Goal: Task Accomplishment & Management: Complete application form

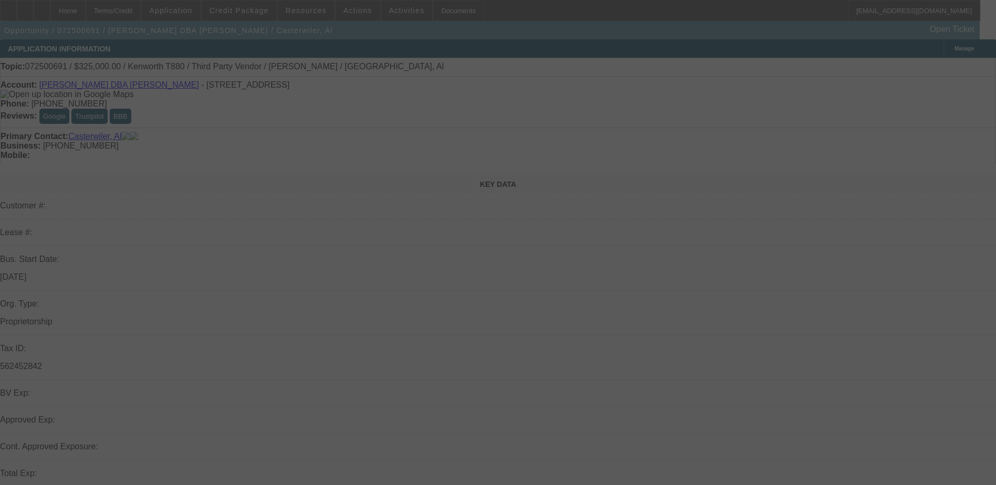
select select "0"
select select "0.1"
select select "0"
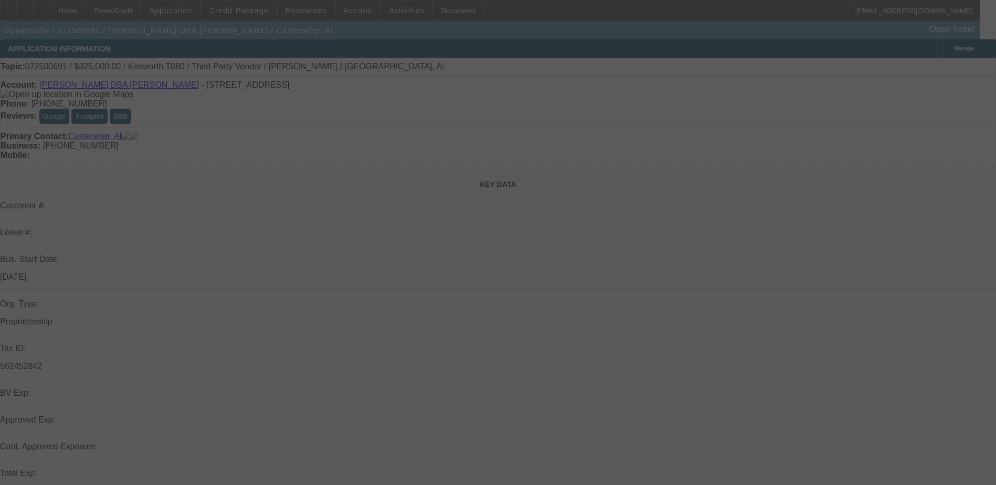
select select "0.1"
select select "0"
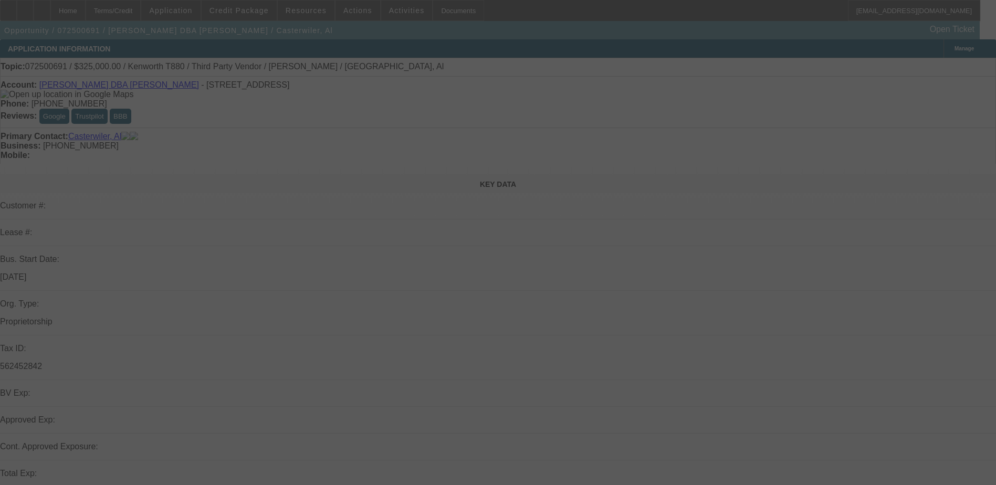
select select "0"
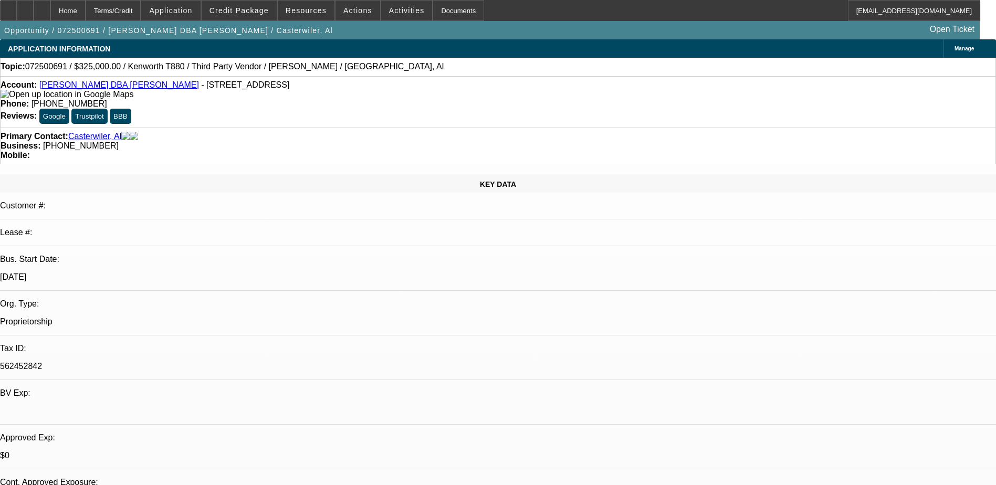
select select "1"
select select "6"
select select "1"
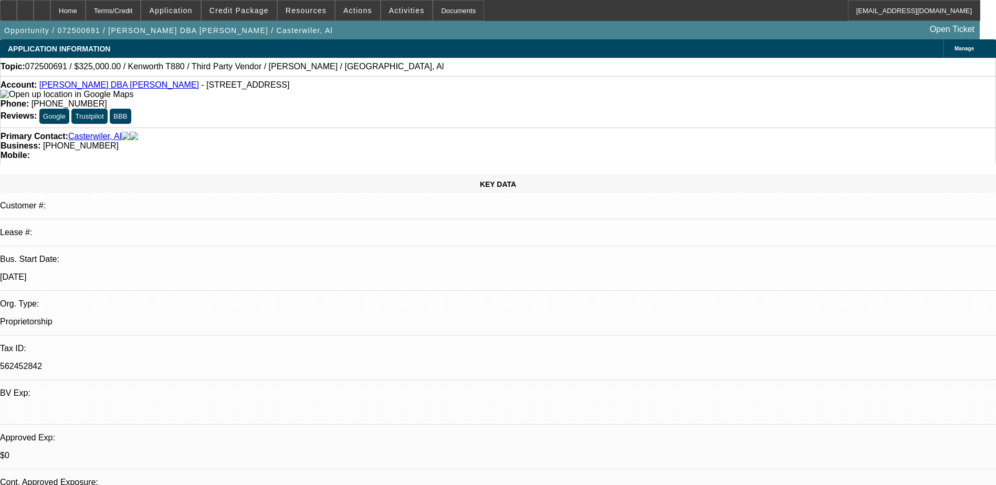
select select "6"
select select "1"
select select "2"
select select "6"
select select "1"
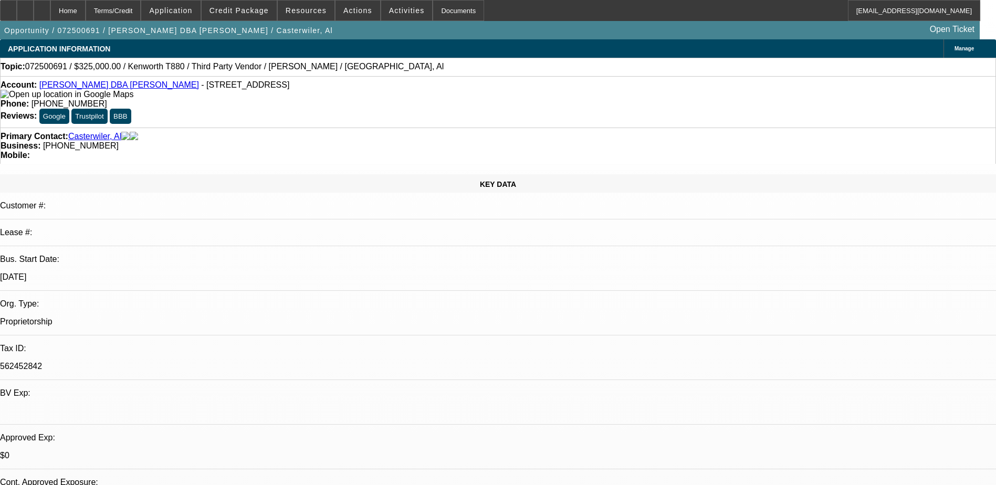
select select "9"
select select "6"
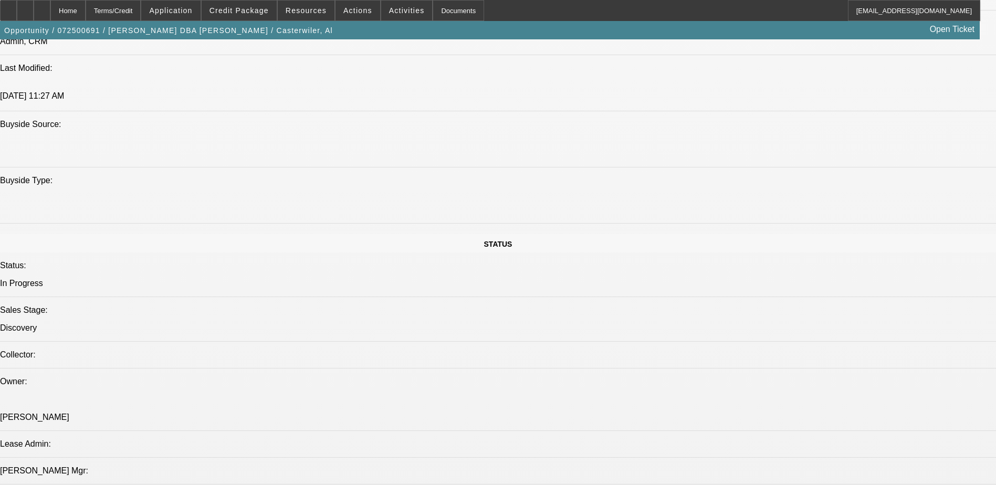
scroll to position [945, 0]
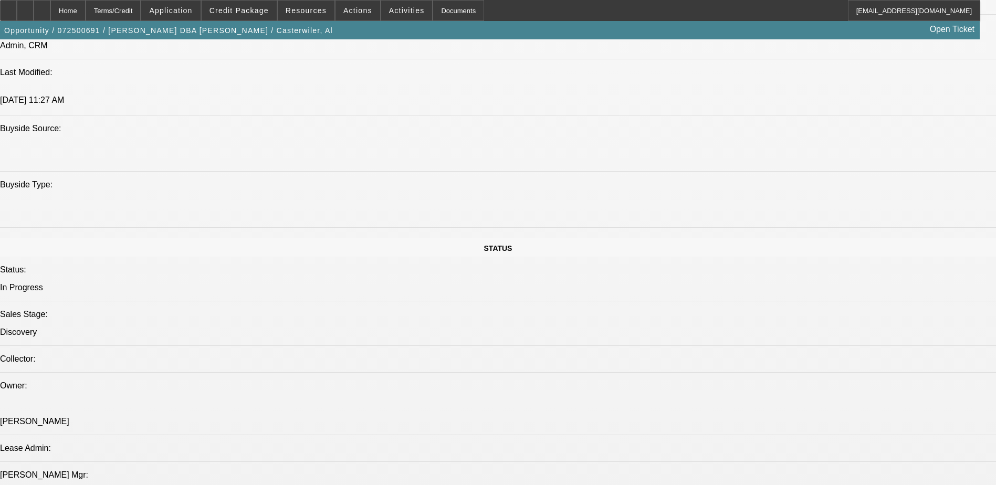
drag, startPoint x: 638, startPoint y: 144, endPoint x: 694, endPoint y: 149, distance: 56.4
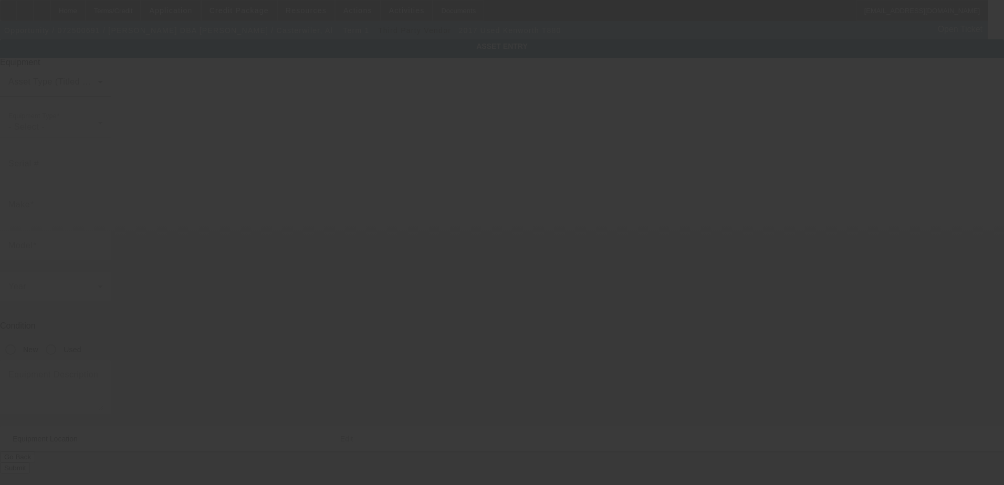
type input "Kenworth"
type input "T880"
radio input "true"
type input "110 Dane Dr"
type input "Greensburg"
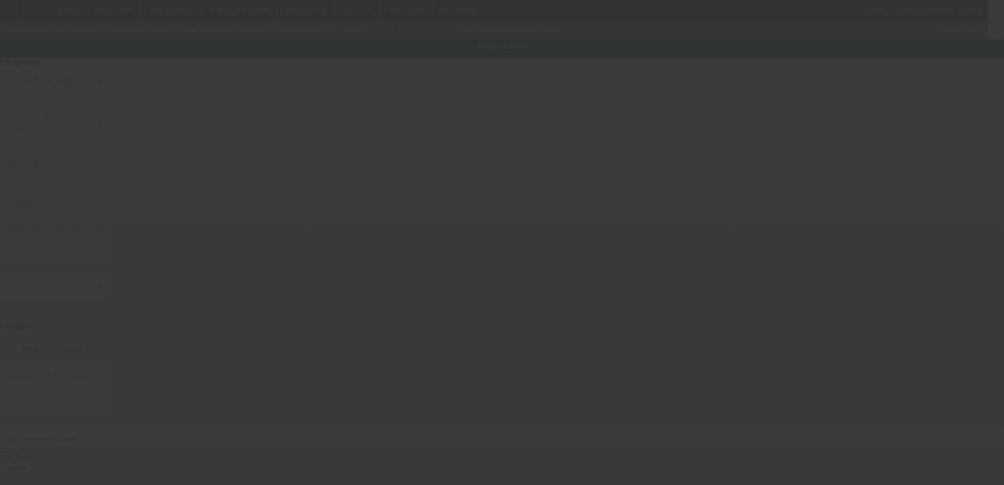
type input "15601"
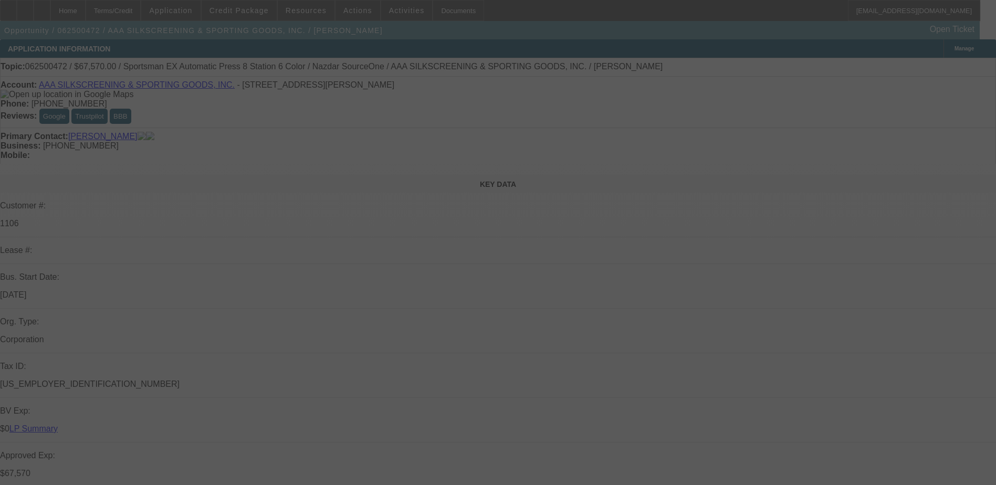
select select "0"
select select "0.1"
select select "0"
select select "0.1"
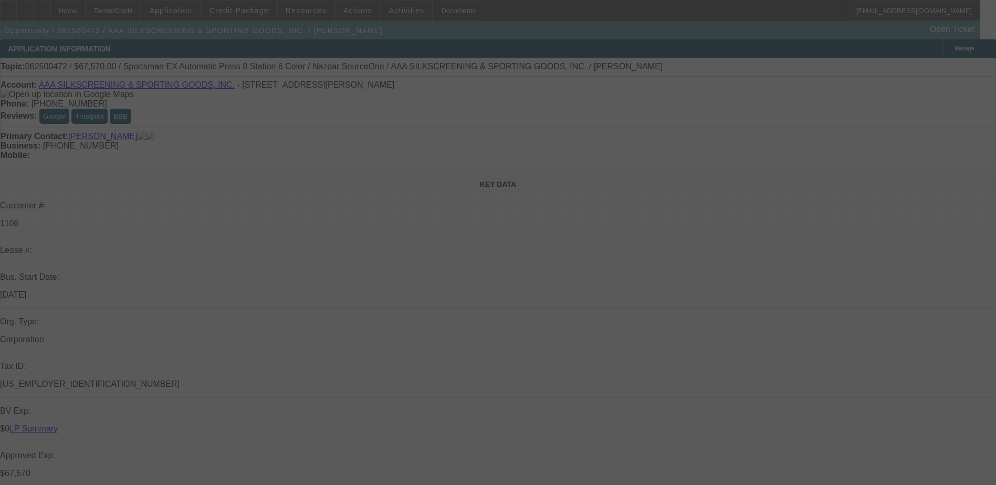
select select "0"
select select "0.1"
select select "0"
select select "2"
select select "0.1"
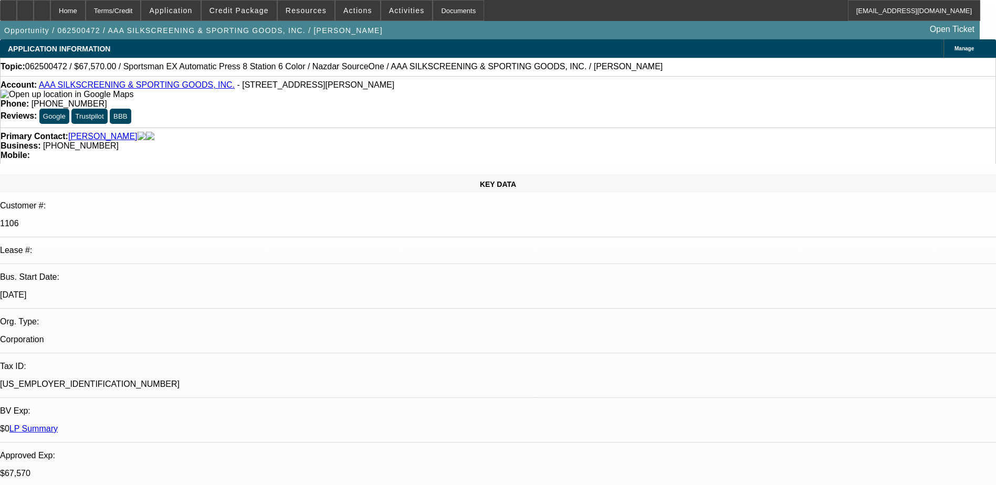
select select "1"
select select "5"
select select "4"
select select "1"
select select "2"
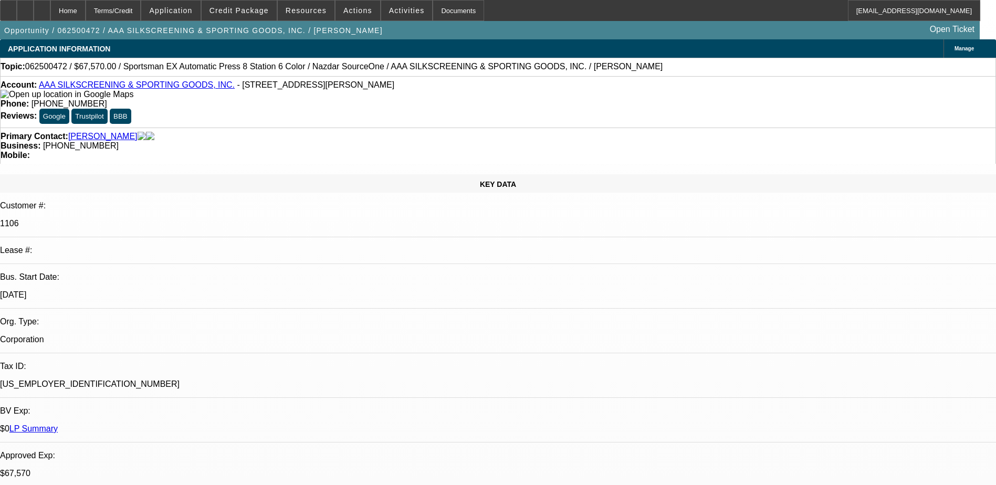
select select "4"
select select "1"
select select "2"
select select "4"
select select "1"
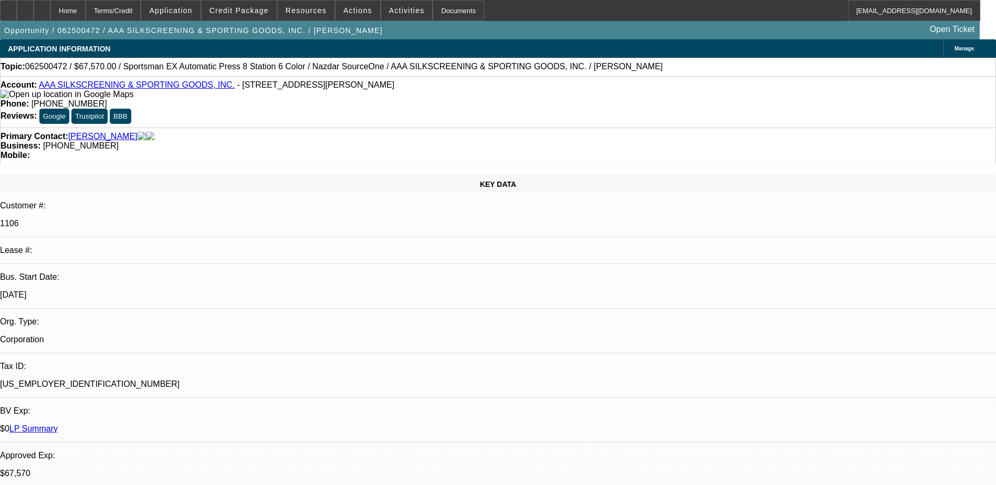
select select "2"
select select "4"
drag, startPoint x: 762, startPoint y: 94, endPoint x: 731, endPoint y: 112, distance: 36.2
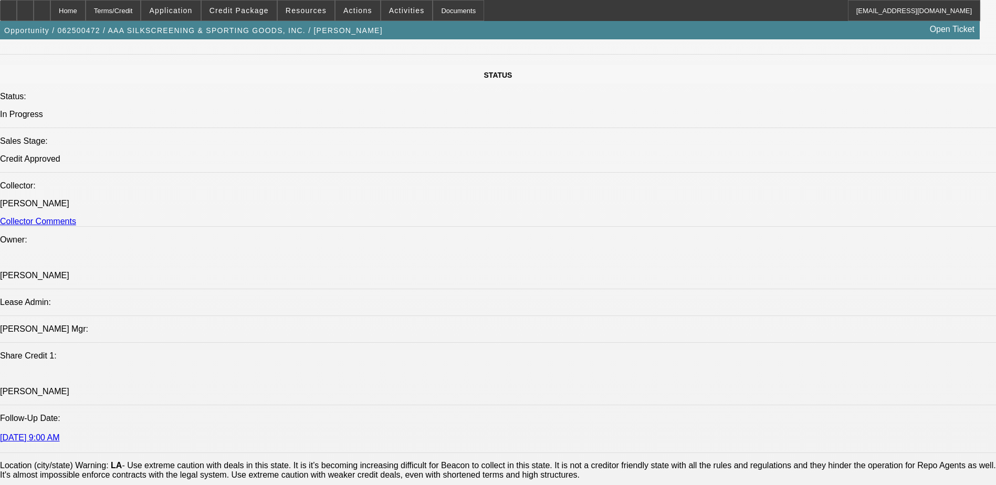
scroll to position [1102, 0]
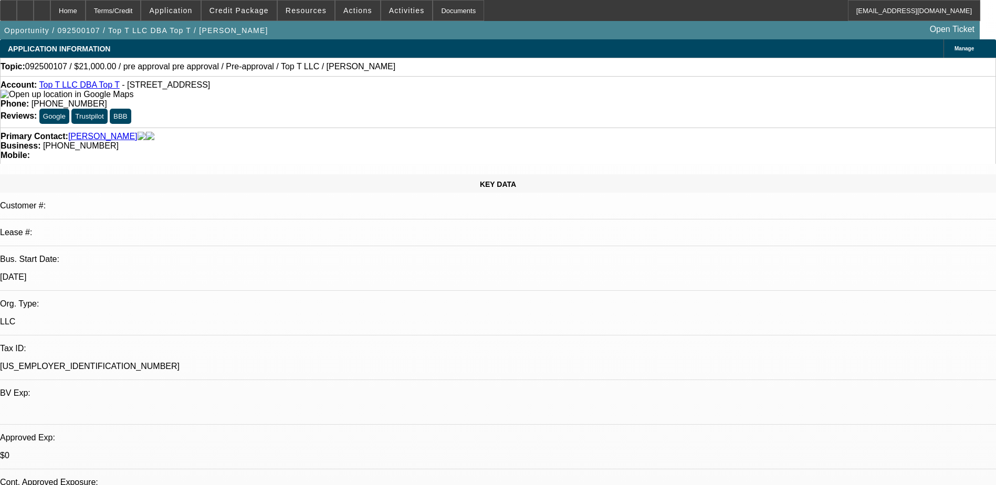
select select "0"
select select "0.1"
select select "4"
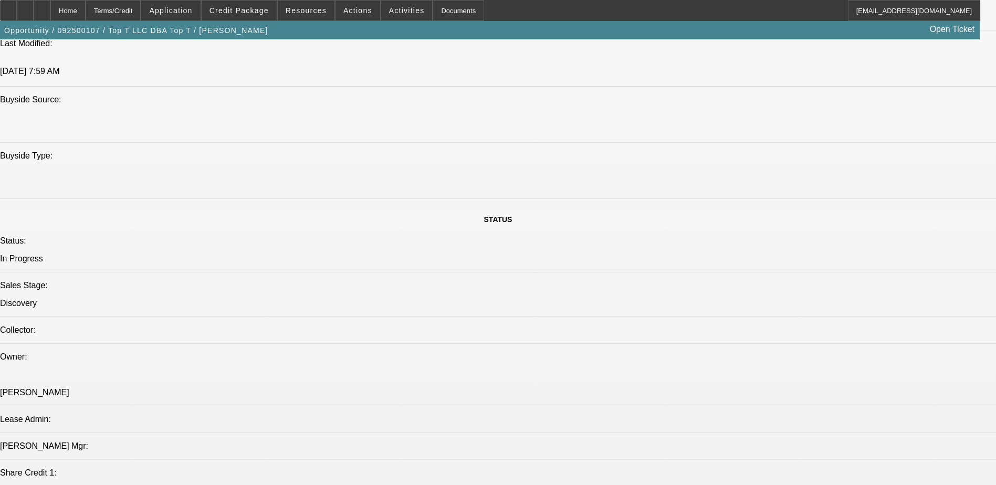
scroll to position [840, 0]
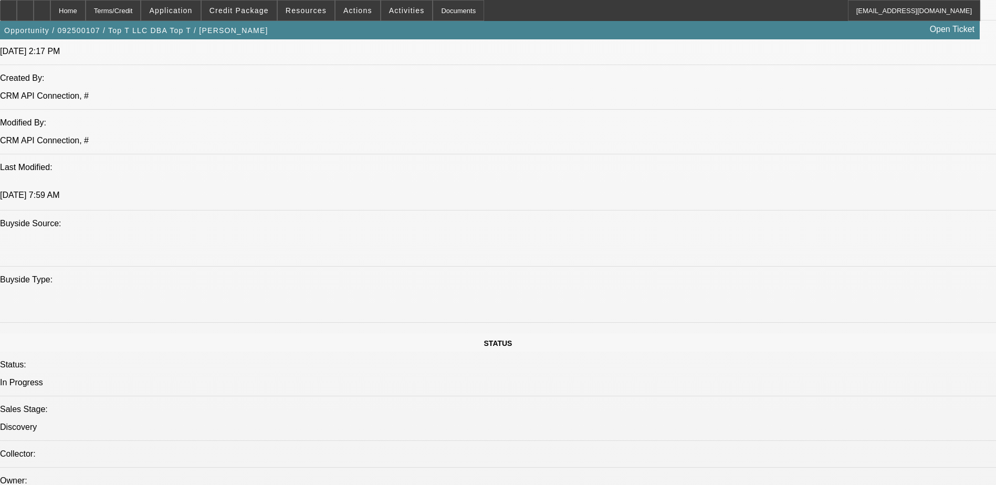
drag, startPoint x: 920, startPoint y: 181, endPoint x: 908, endPoint y: 183, distance: 12.4
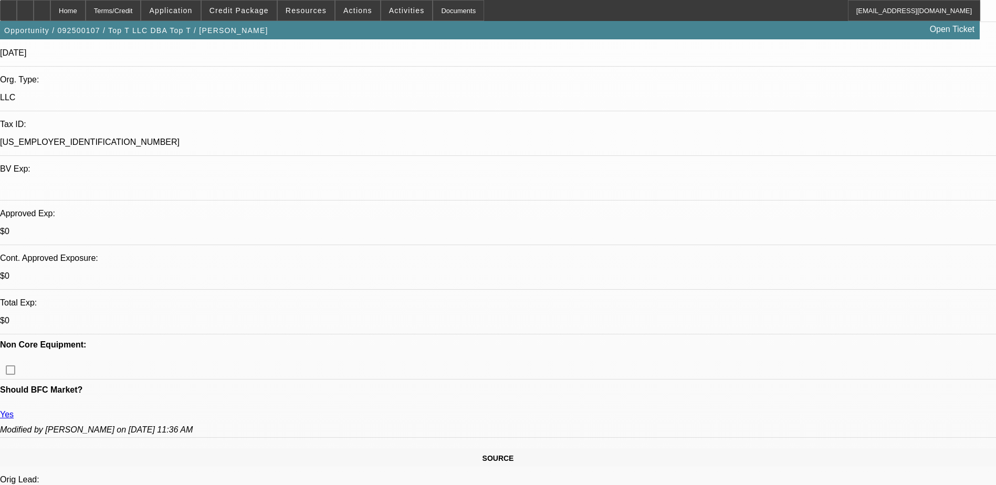
scroll to position [157, 0]
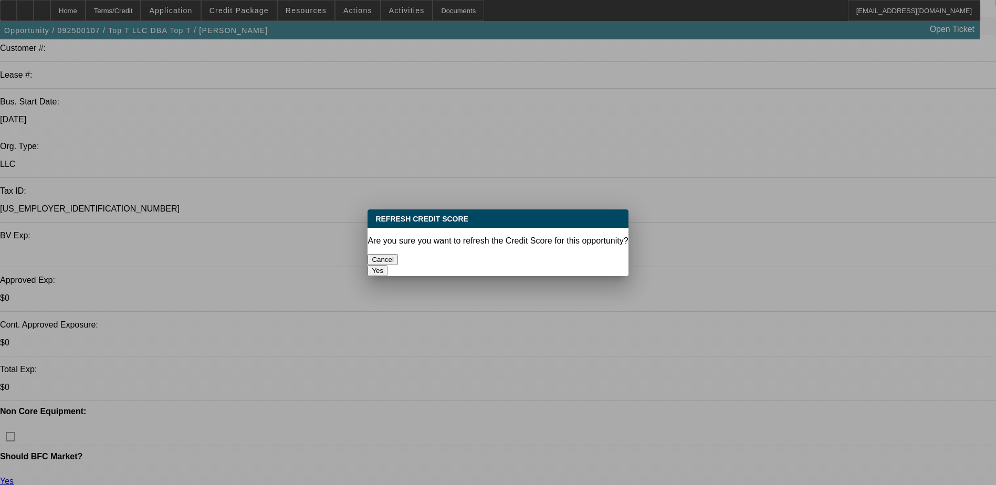
click at [387, 265] on button "Yes" at bounding box center [377, 270] width 20 height 11
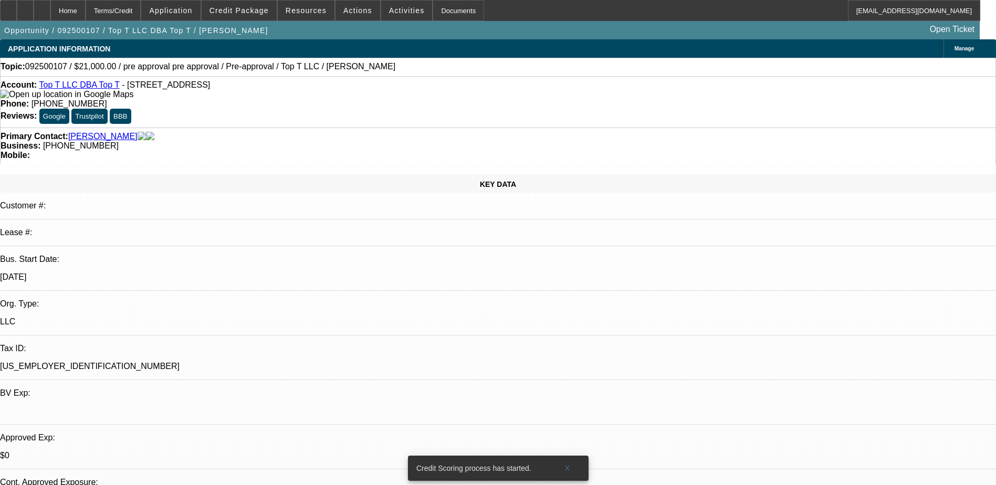
scroll to position [157, 0]
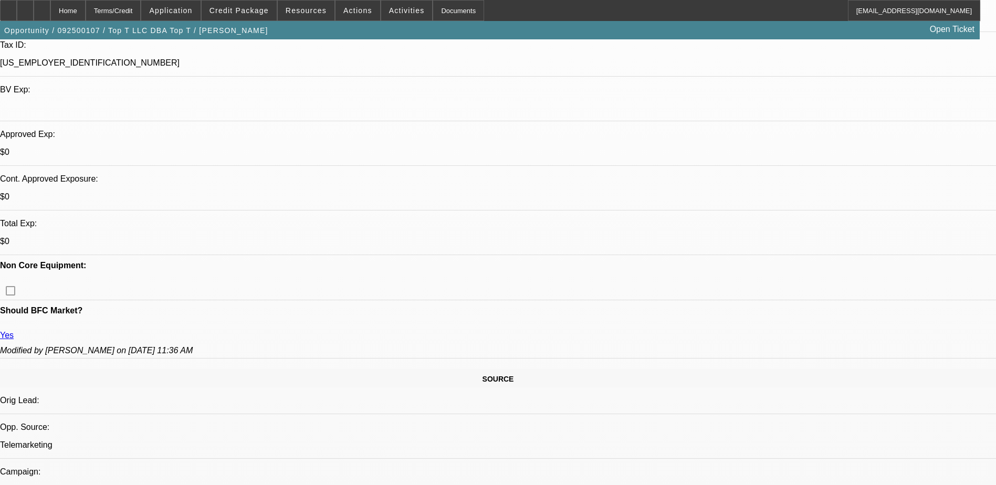
scroll to position [315, 0]
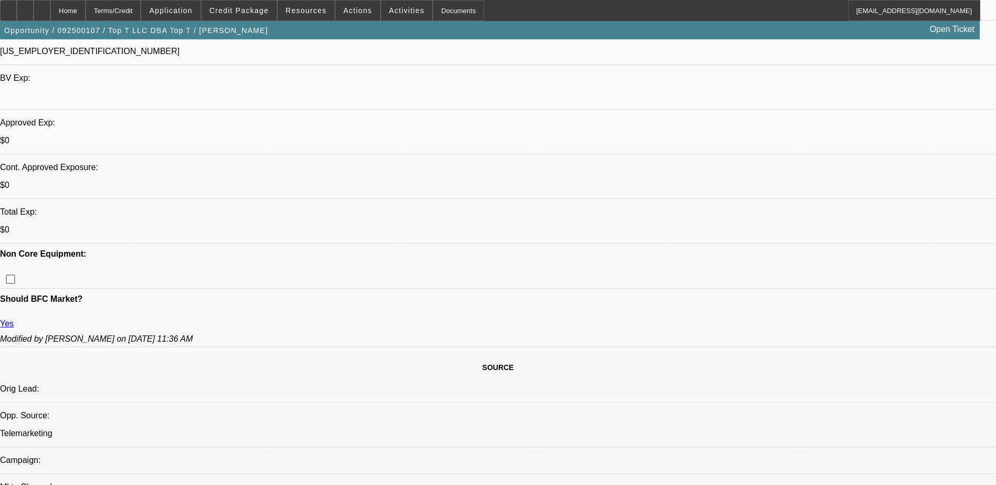
drag, startPoint x: 761, startPoint y: 340, endPoint x: 669, endPoint y: 307, distance: 97.4
copy div "Bought a bai embroidery machine to compliment his brother machine, mainly does …"
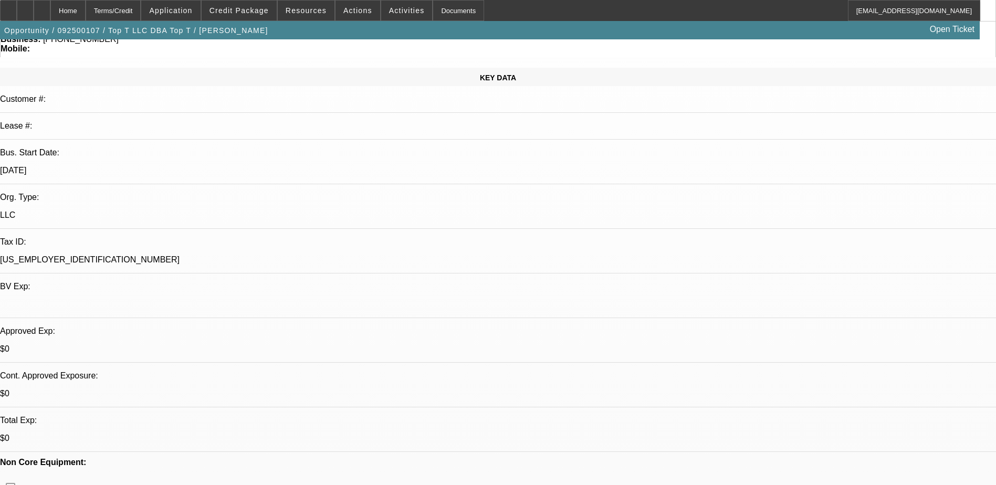
scroll to position [0, 0]
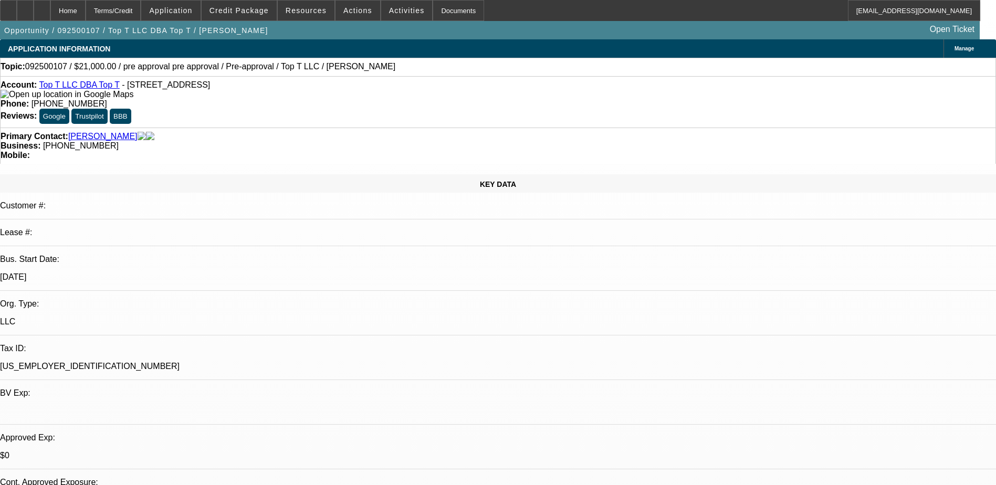
click at [69, 109] on button "Google" at bounding box center [54, 116] width 30 height 15
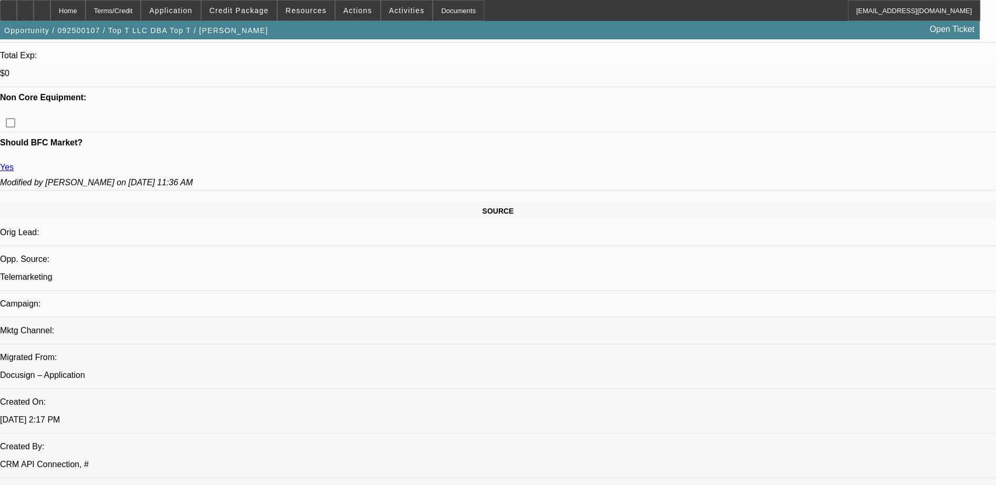
scroll to position [472, 0]
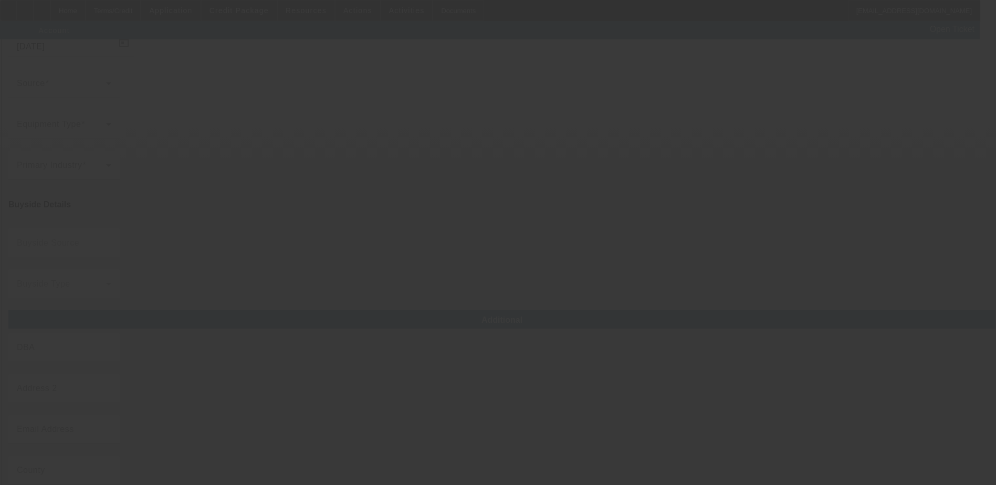
type input "Top T LLC"
type input "411 3rd Ave NW"
type input "50574"
type input "Pocahontas"
type input "[PHONE_NUMBER]"
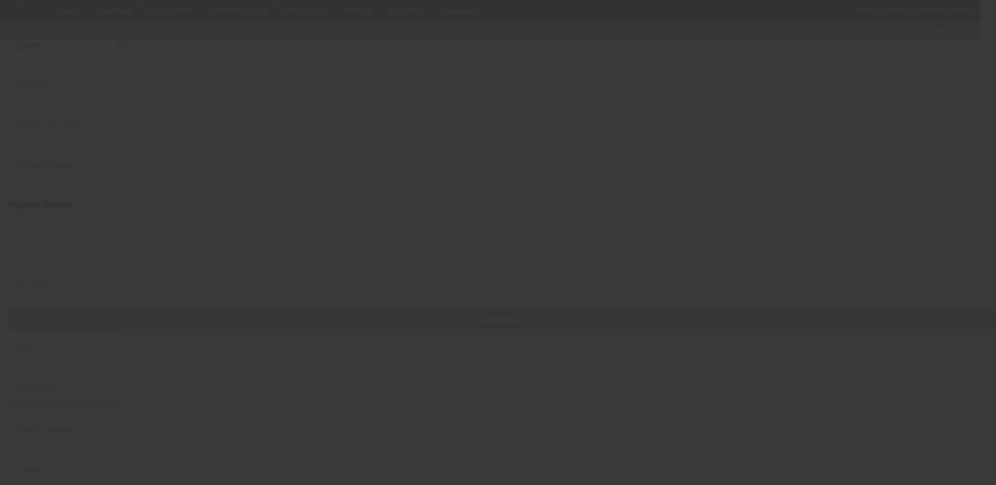
type input "Top T"
type input "iowatopt@gmail.com"
type input "[US_EMPLOYER_IDENTIFICATION_NUMBER]"
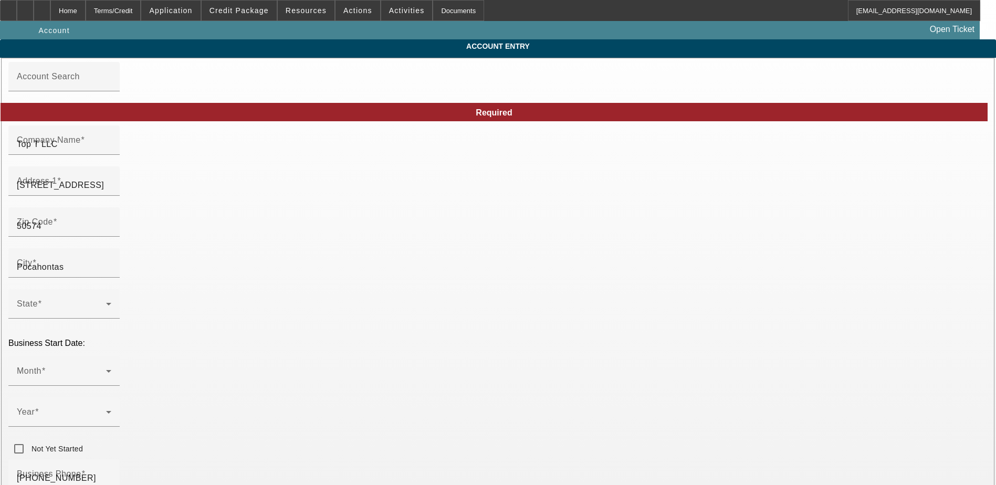
type input "9/5/2025"
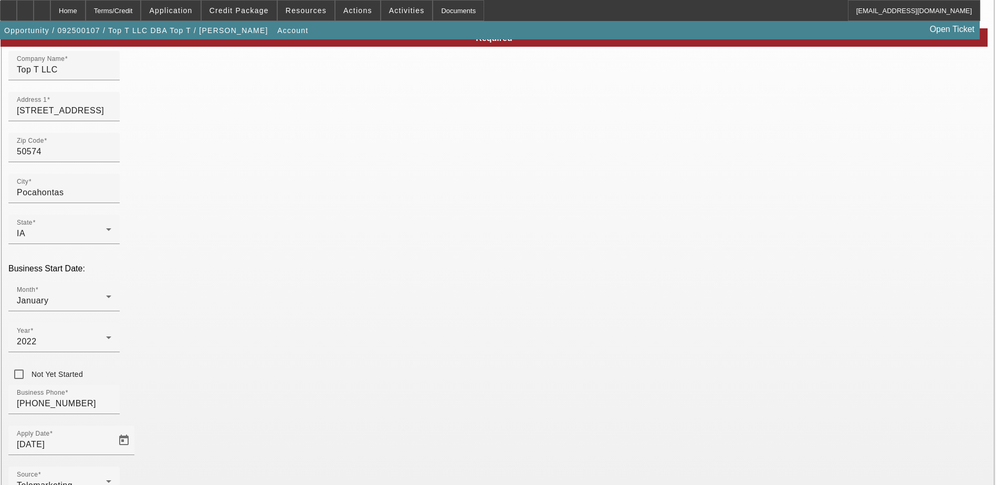
scroll to position [105, 0]
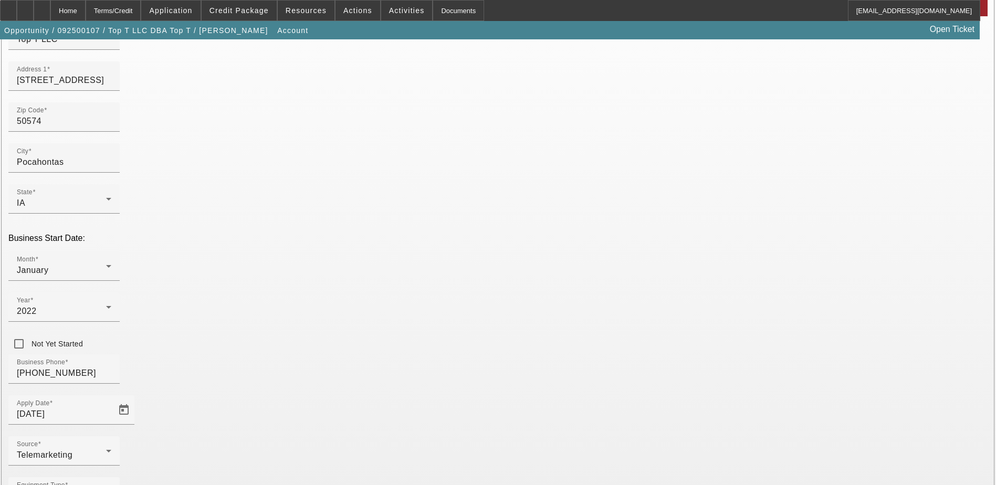
paste input "https://iowatopt.com/"
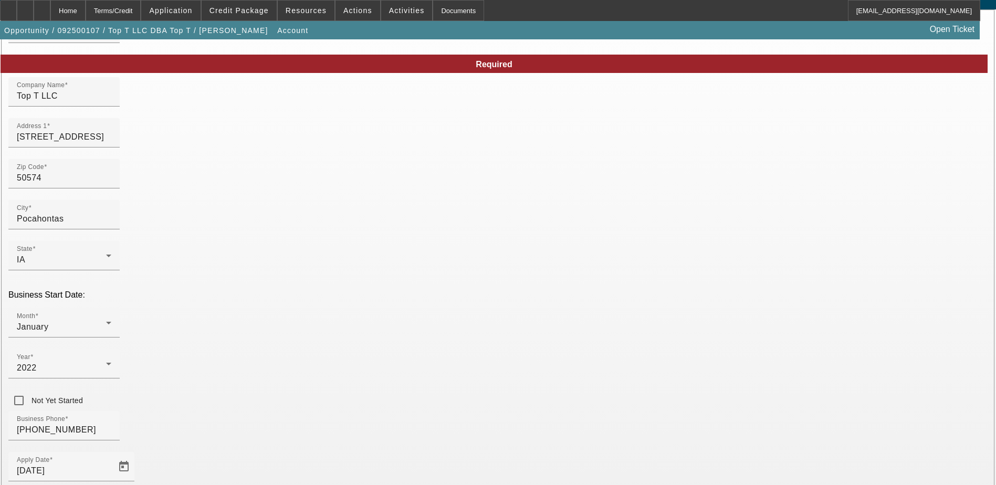
scroll to position [134, 0]
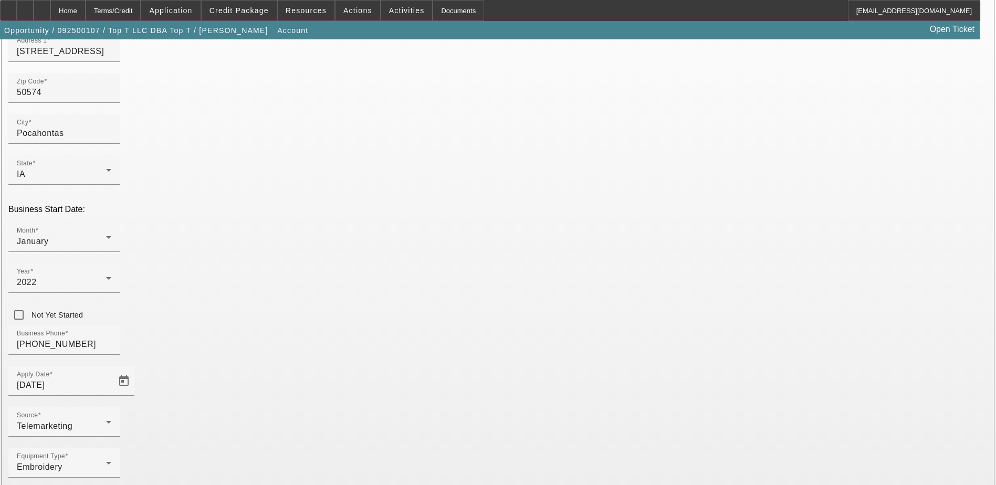
type input "https://iowatopt.com/"
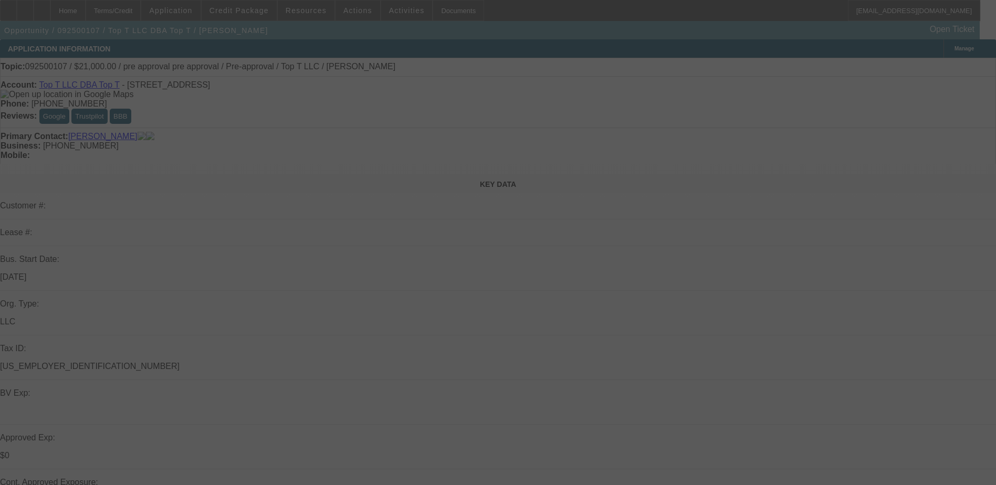
select select "0"
select select "0.1"
select select "4"
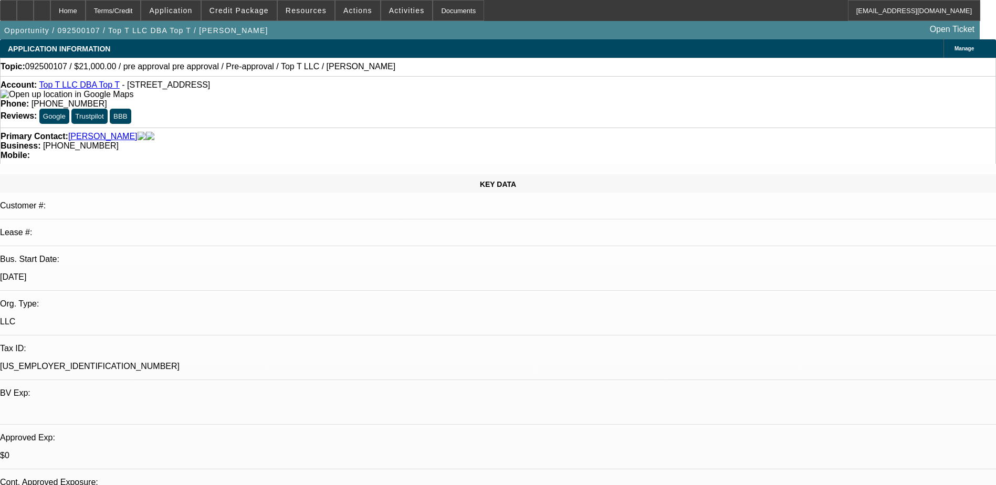
click at [79, 86] on link "Top T LLC DBA Top T" at bounding box center [79, 84] width 80 height 9
radio input "true"
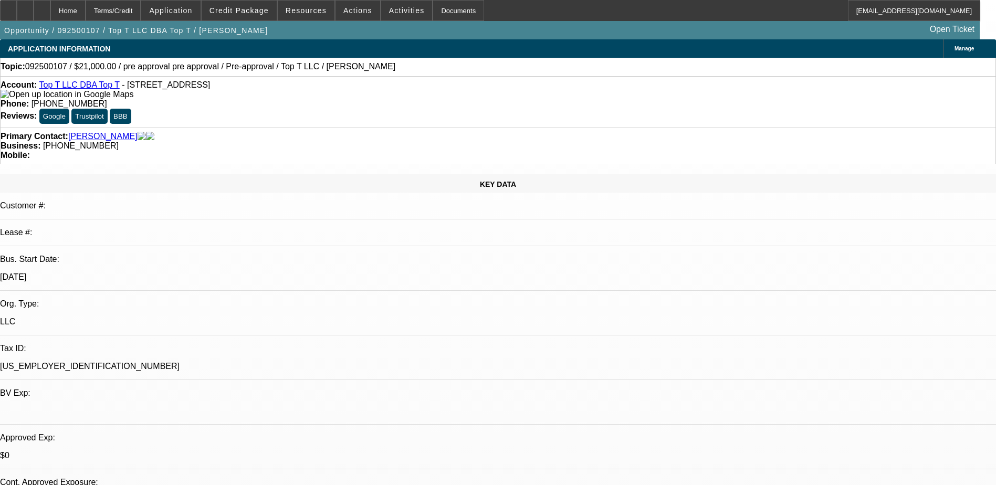
paste textarea "Grant Theesfeld is the founder of Top T LLC, a custom apparel business establis…"
type textarea "Grant Theesfeld is the founder of Top T LLC, a custom apparel business establis…"
drag, startPoint x: 689, startPoint y: 209, endPoint x: 789, endPoint y: 212, distance: 99.8
drag, startPoint x: 725, startPoint y: 216, endPoint x: 621, endPoint y: 159, distance: 119.1
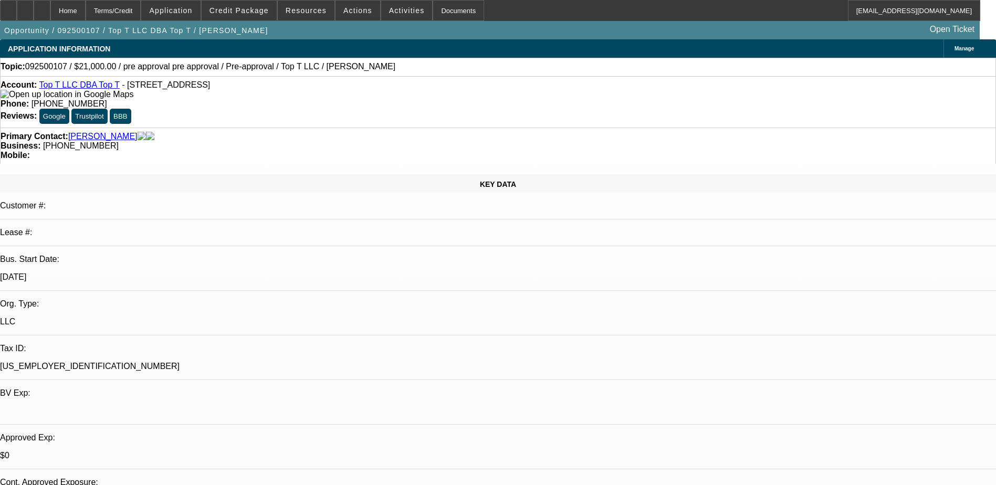
paste textarea "Grant Theesfeld is the founder of Top T LLC, a custom apparel business establis…"
type textarea "Grant Theesfeld is the founder of Top T LLC, a custom apparel business establis…"
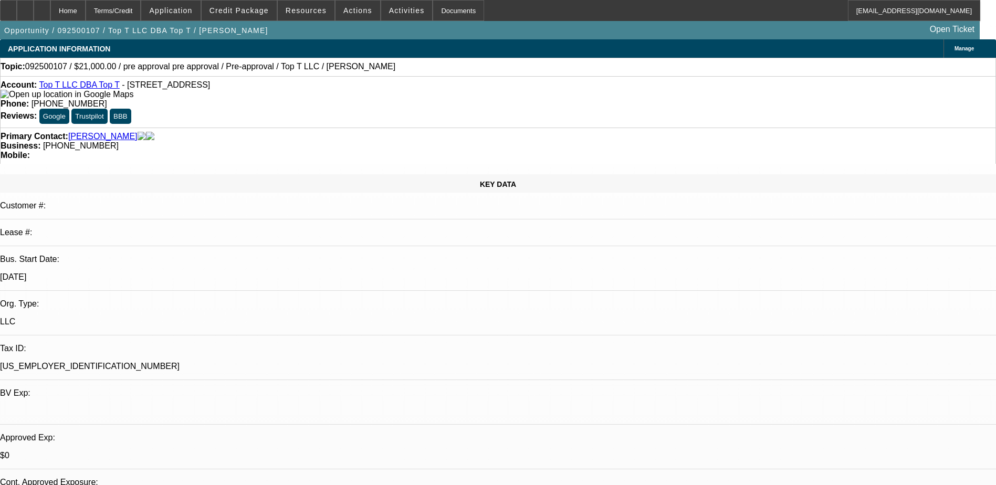
radio input "true"
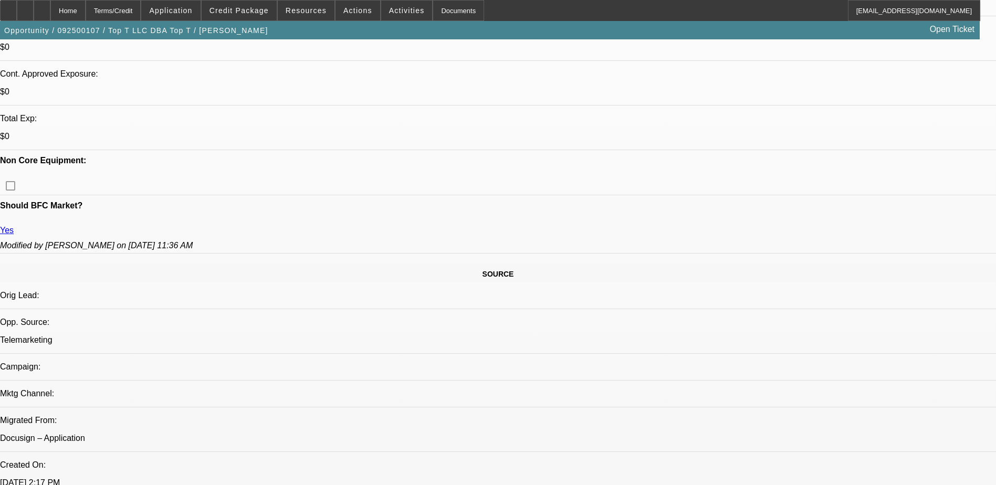
scroll to position [367, 0]
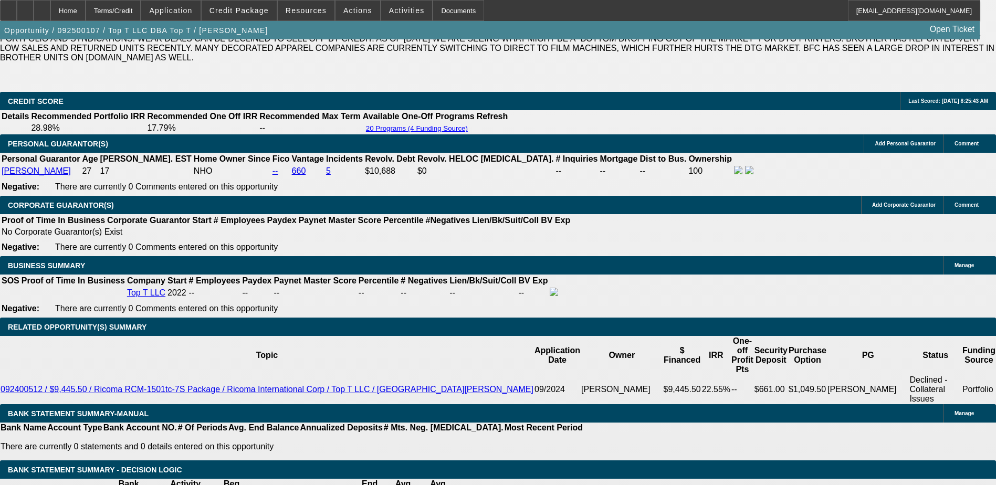
scroll to position [1575, 0]
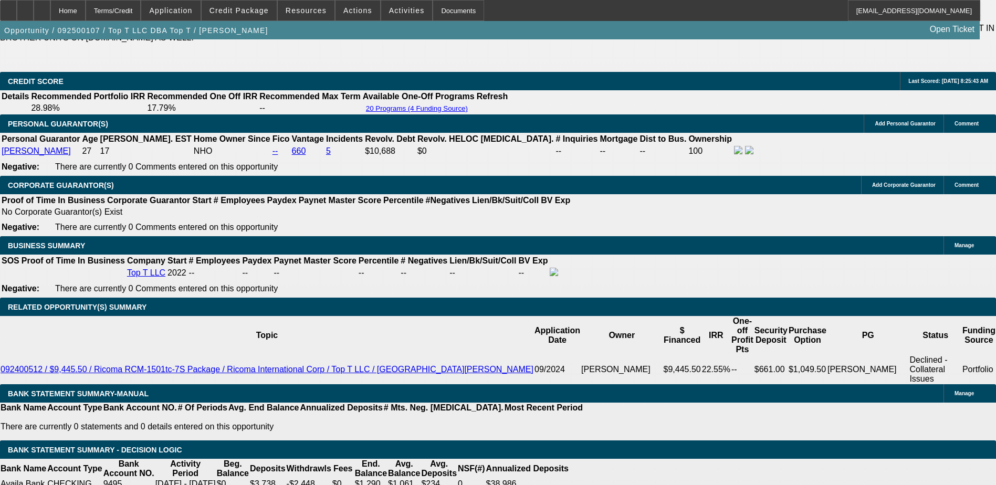
type textarea "[PERSON_NAME] is the founder of Top T LLC, a custom apparel business establishe…"
radio input "true"
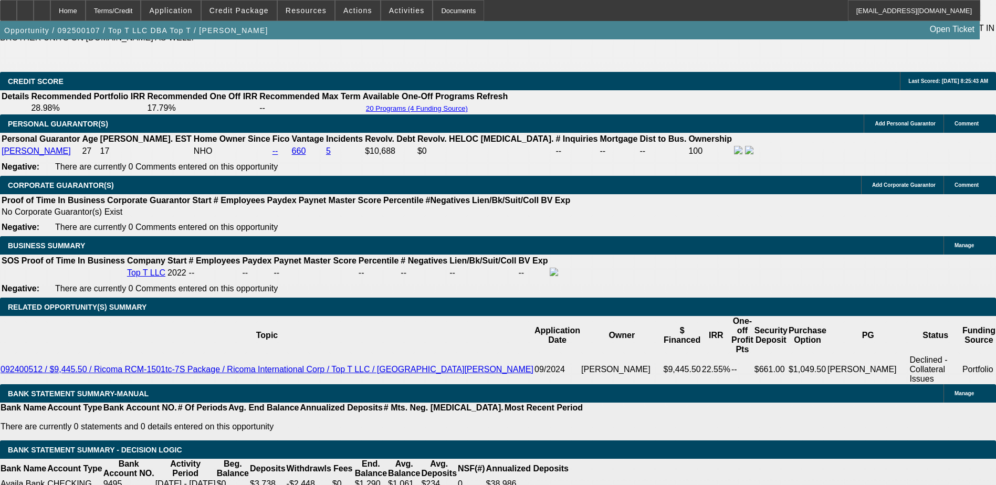
scroll to position [0, 0]
click at [50, 16] on div at bounding box center [42, 10] width 17 height 21
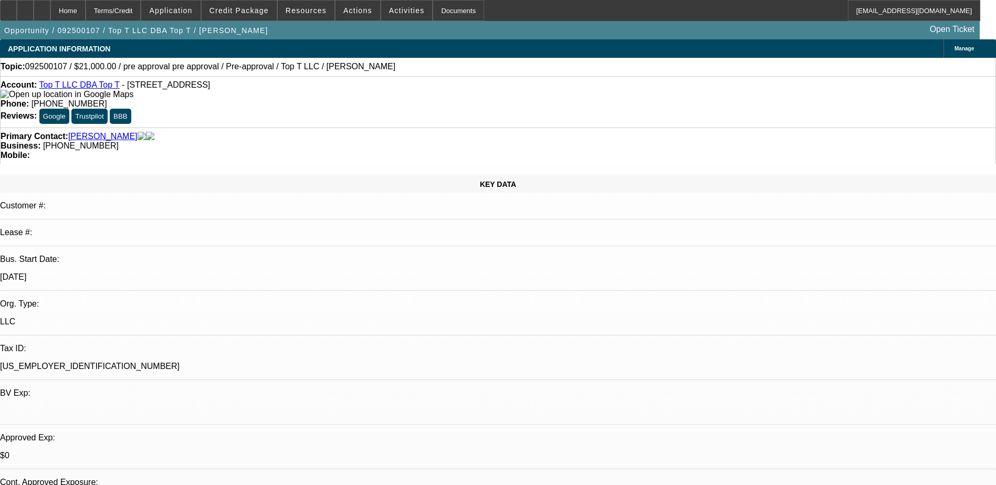
select select "0"
select select "0.1"
select select "4"
click at [418, 38] on div "Opportunity / 092500107 / Top T LLC DBA Top T / [PERSON_NAME] Open Ticket" at bounding box center [489, 30] width 979 height 18
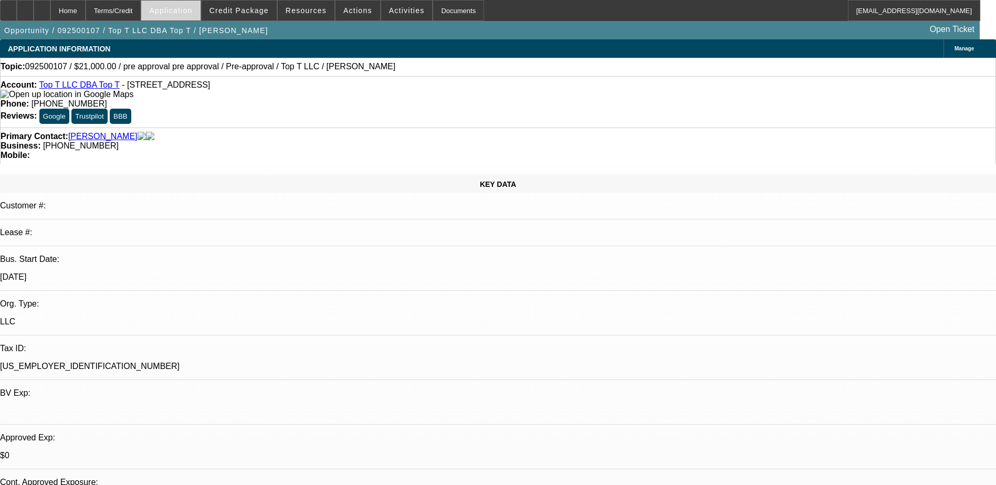
click at [195, 16] on span at bounding box center [170, 10] width 59 height 25
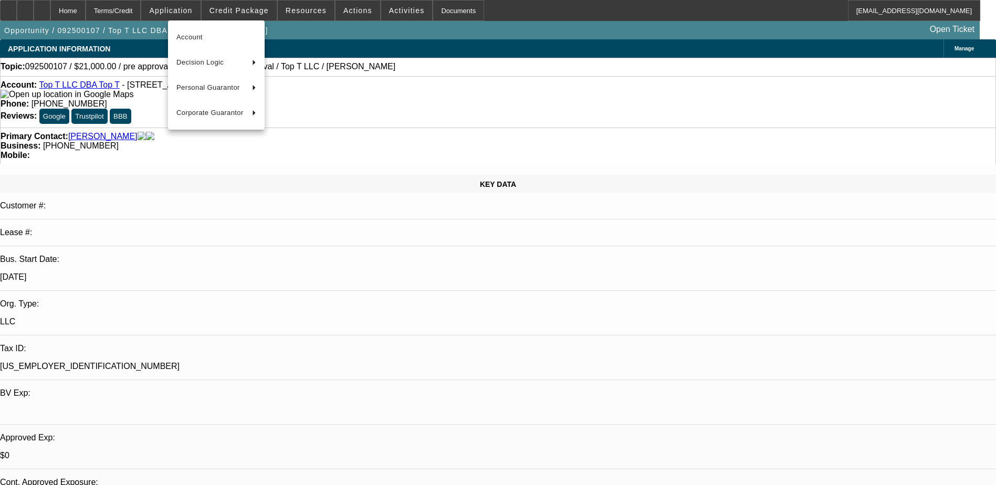
click at [267, 11] on div at bounding box center [498, 242] width 996 height 485
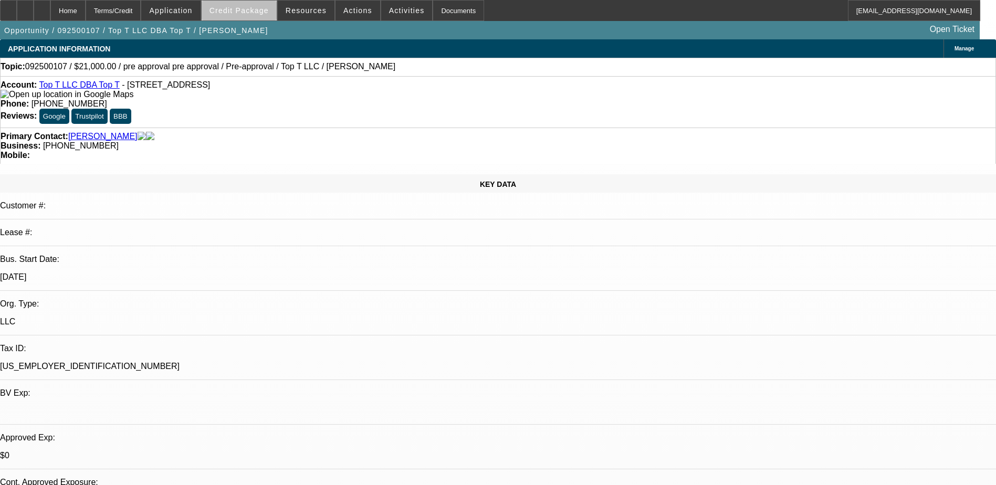
click at [269, 12] on span "Credit Package" at bounding box center [238, 10] width 59 height 8
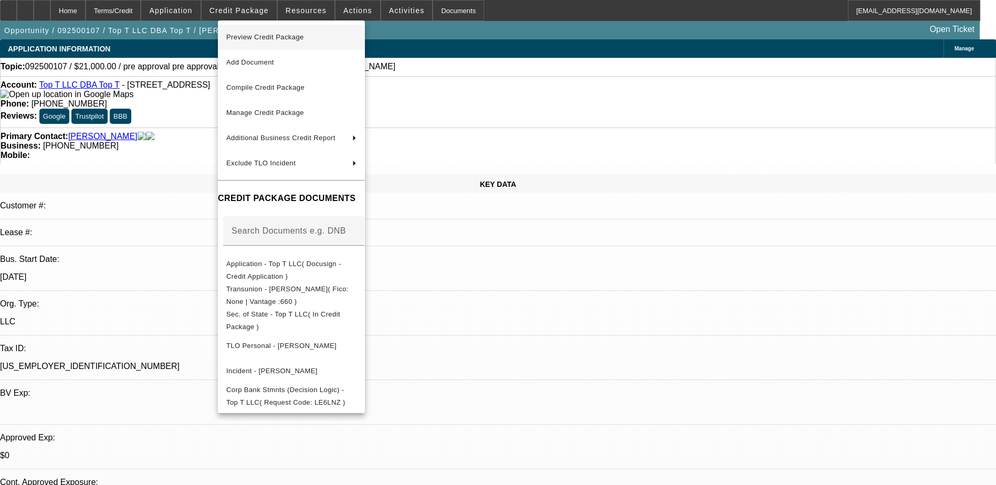
click at [292, 29] on button "Preview Credit Package" at bounding box center [291, 37] width 147 height 25
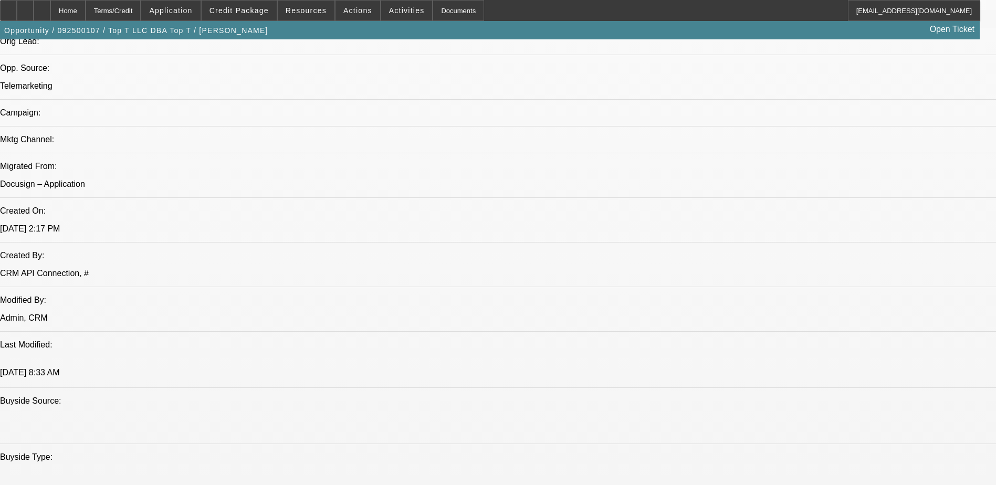
scroll to position [630, 0]
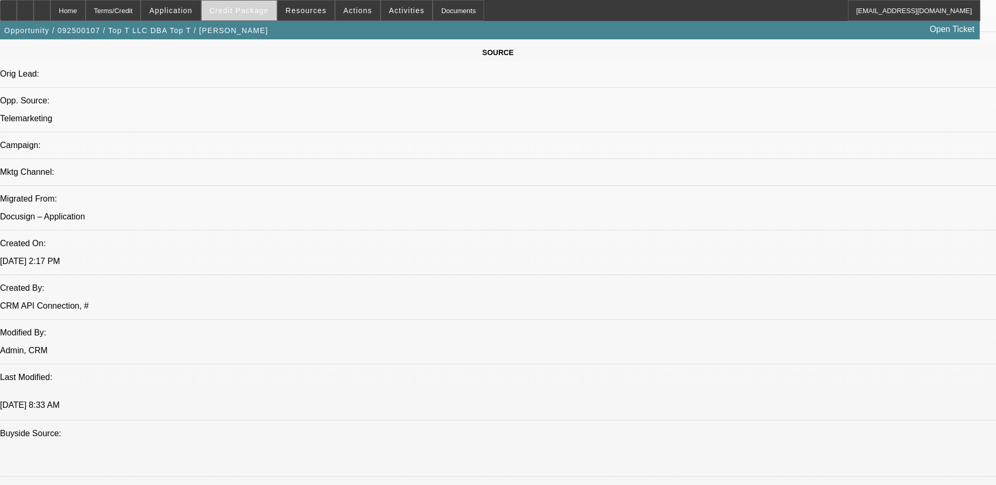
click at [260, 14] on span "Credit Package" at bounding box center [238, 10] width 59 height 8
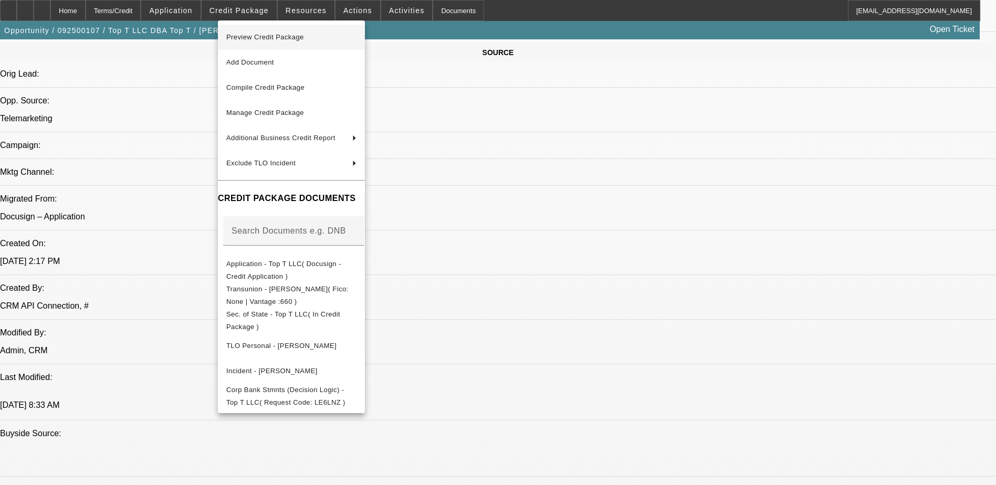
click at [301, 34] on span "Preview Credit Package" at bounding box center [265, 37] width 78 height 8
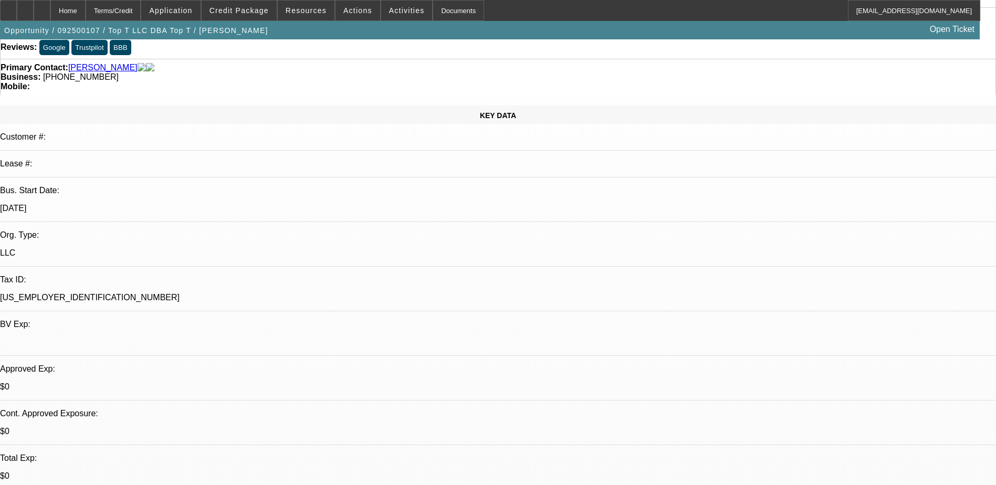
scroll to position [0, 0]
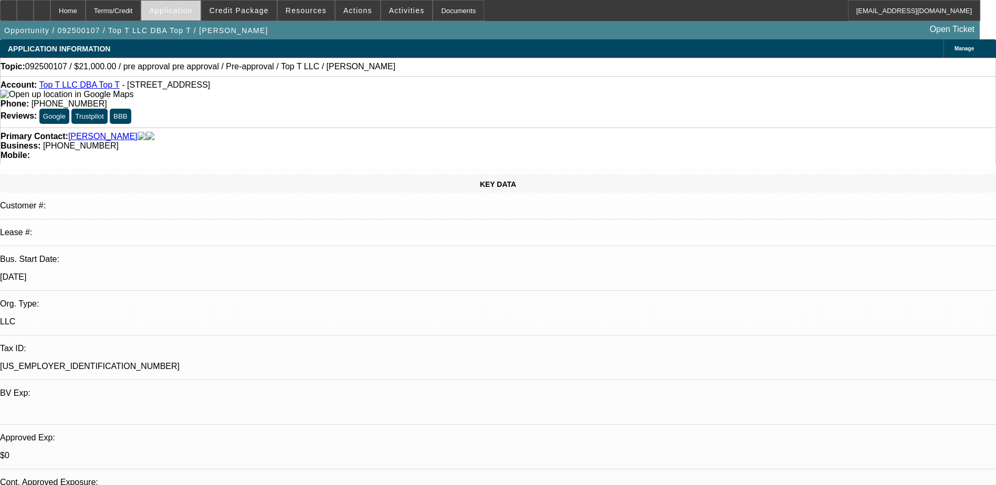
click at [192, 9] on span "Application" at bounding box center [170, 10] width 43 height 8
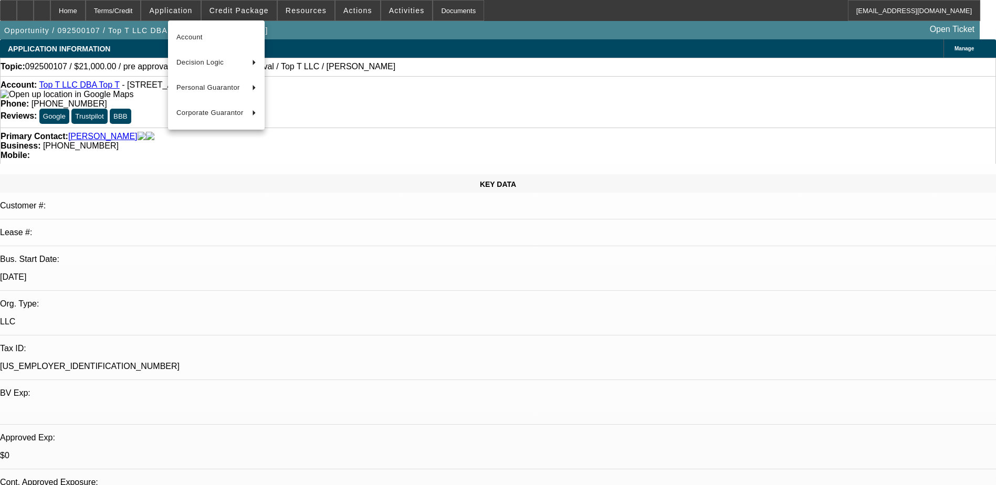
click at [265, 9] on div at bounding box center [498, 242] width 996 height 485
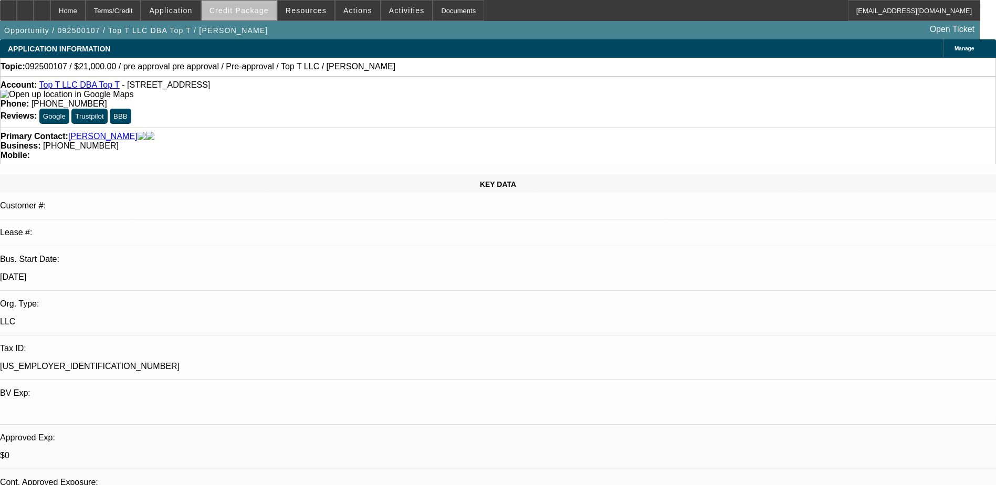
click at [265, 11] on span "Credit Package" at bounding box center [238, 10] width 59 height 8
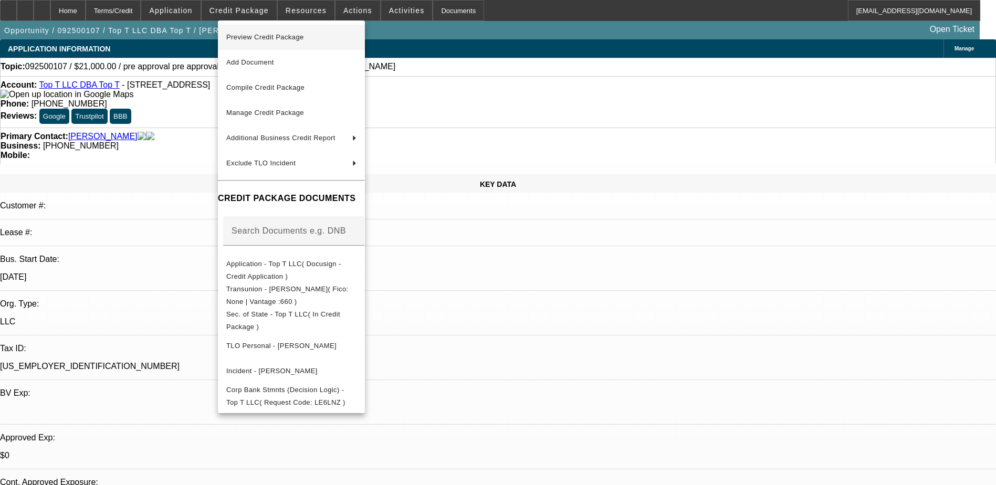
click at [302, 34] on span "Preview Credit Package" at bounding box center [265, 37] width 78 height 8
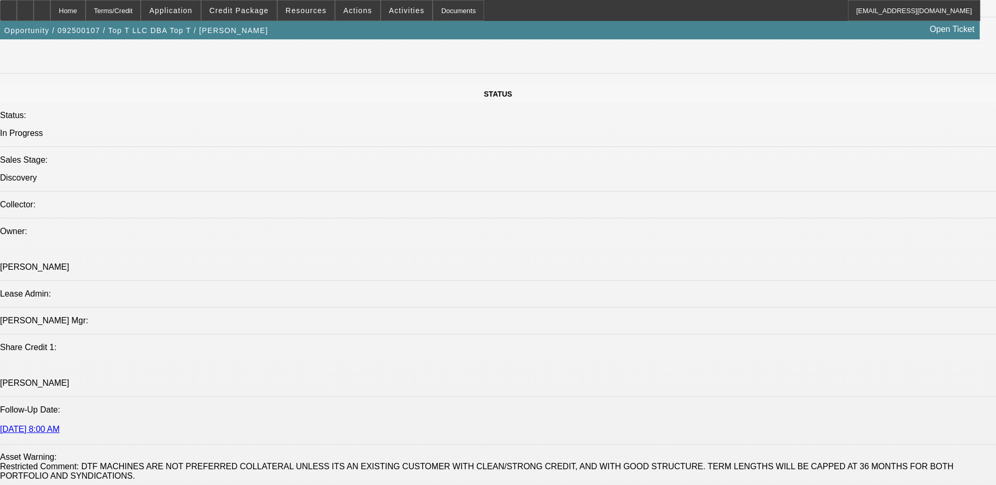
scroll to position [1102, 0]
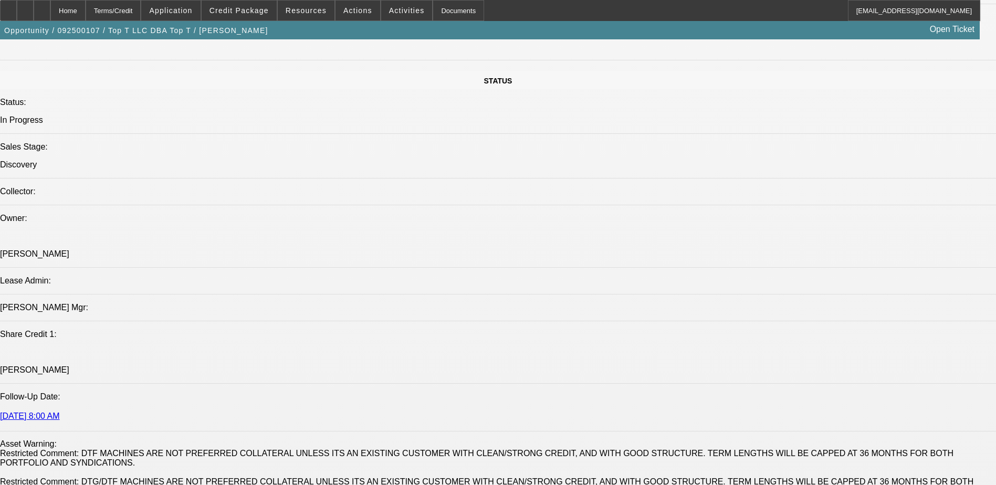
click at [492, 22] on div "Opportunity / 092500107 / Top T LLC DBA Top T / Theesfeld, Grant Open Ticket" at bounding box center [489, 30] width 979 height 18
click at [263, 16] on span at bounding box center [239, 10] width 75 height 25
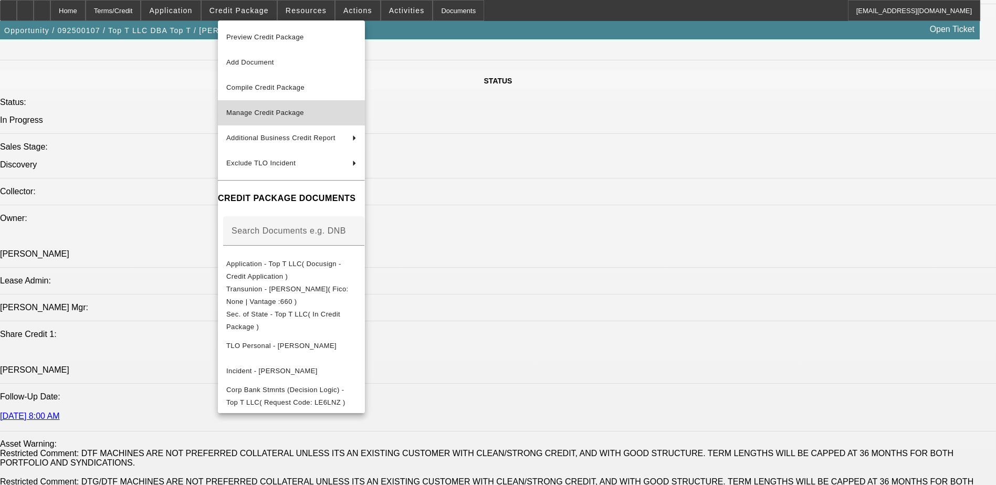
click at [293, 107] on span "Manage Credit Package" at bounding box center [291, 113] width 130 height 13
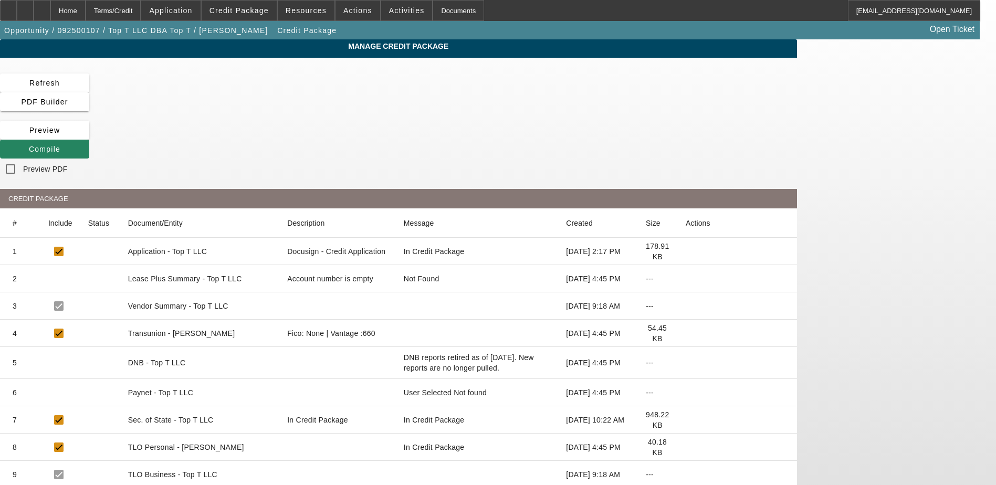
click at [686, 251] on icon at bounding box center [686, 251] width 0 height 0
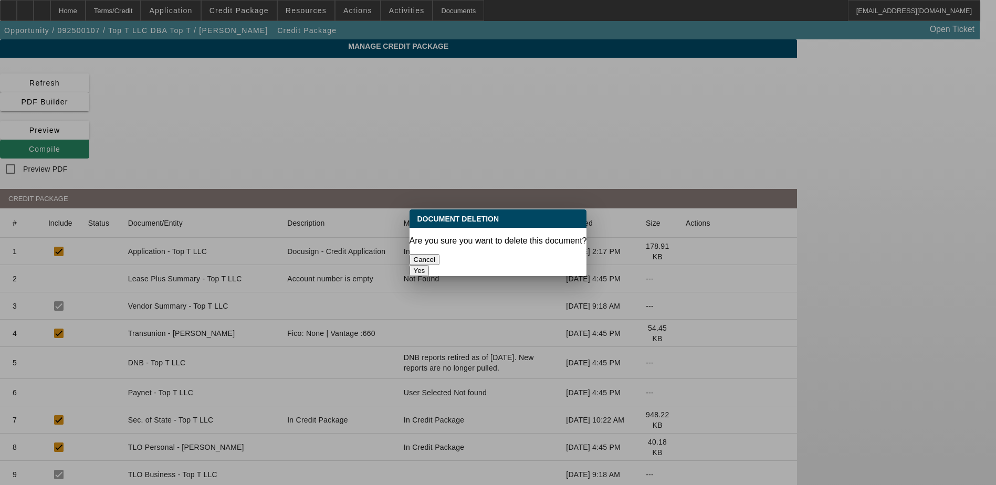
click at [429, 265] on button "Yes" at bounding box center [419, 270] width 20 height 11
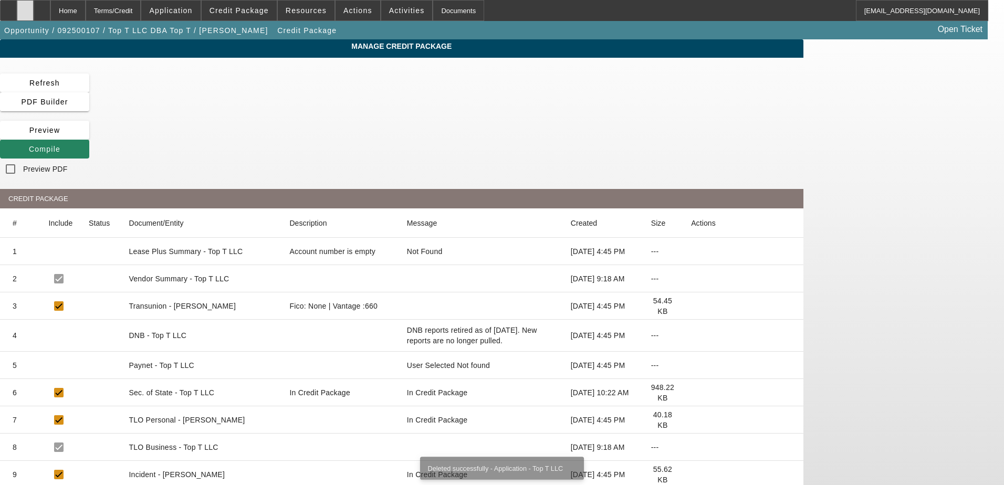
click at [25, 7] on icon at bounding box center [25, 7] width 0 height 0
click at [89, 83] on span at bounding box center [44, 82] width 89 height 25
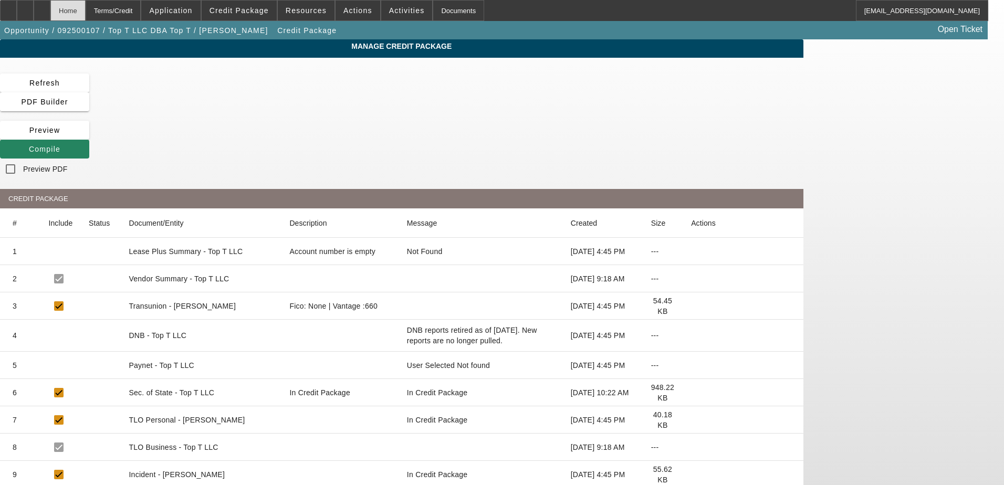
click at [86, 11] on div "Home" at bounding box center [67, 10] width 35 height 21
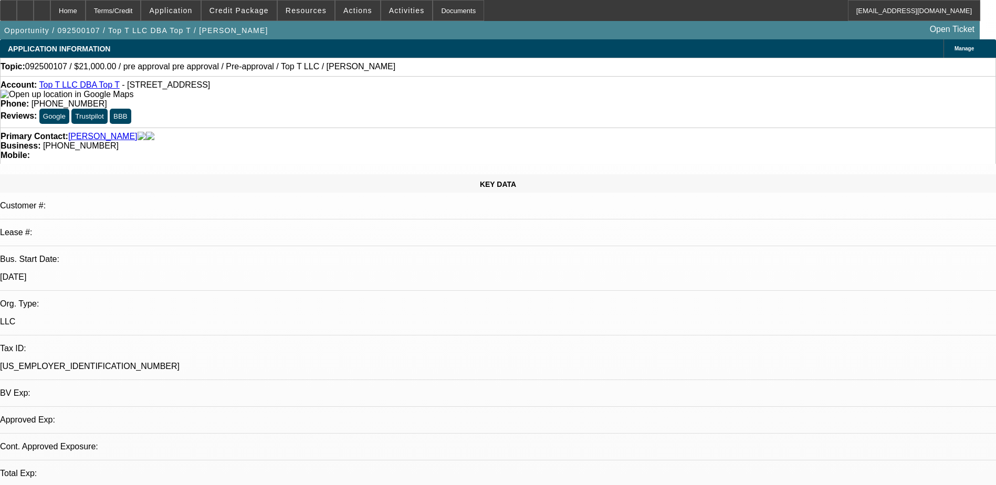
select select "0"
select select "0.1"
select select "4"
click at [50, 6] on div at bounding box center [42, 10] width 17 height 21
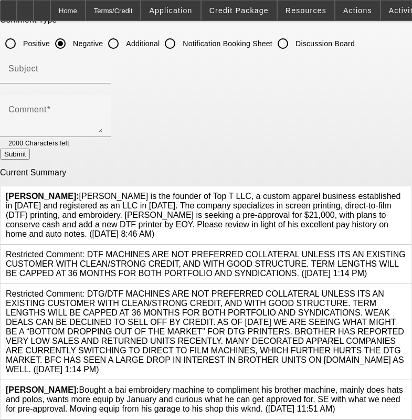
scroll to position [106, 0]
click at [406, 385] on icon at bounding box center [406, 385] width 0 height 0
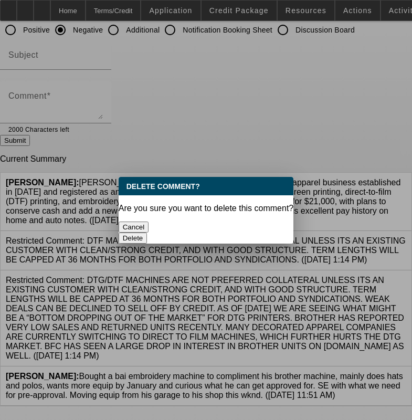
scroll to position [0, 0]
click at [147, 233] on button "Delete" at bounding box center [133, 238] width 29 height 11
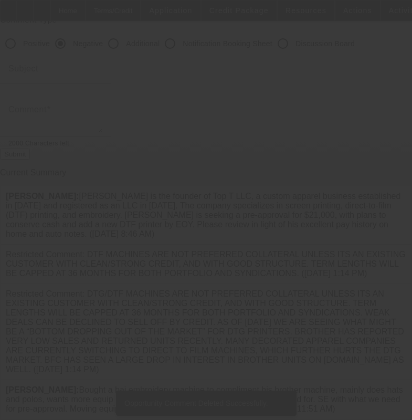
scroll to position [66, 0]
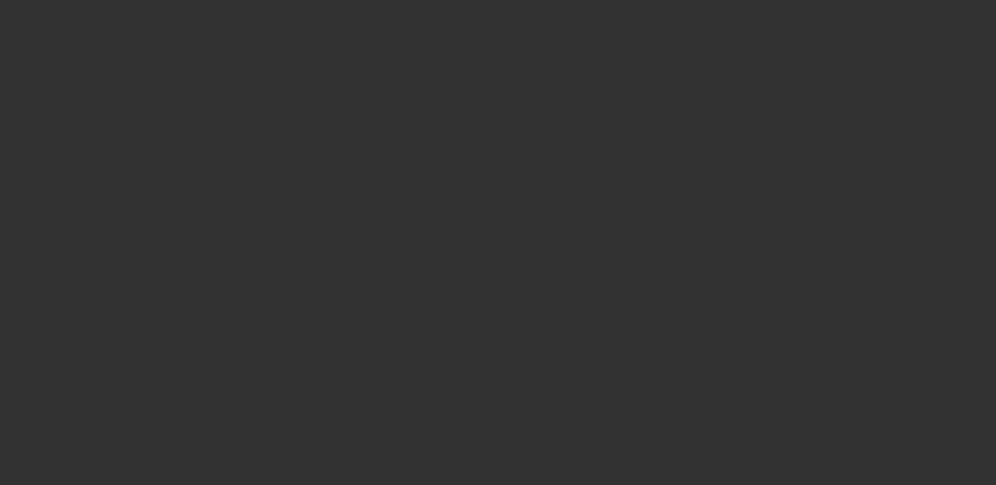
select select "0"
select select "0.1"
select select "4"
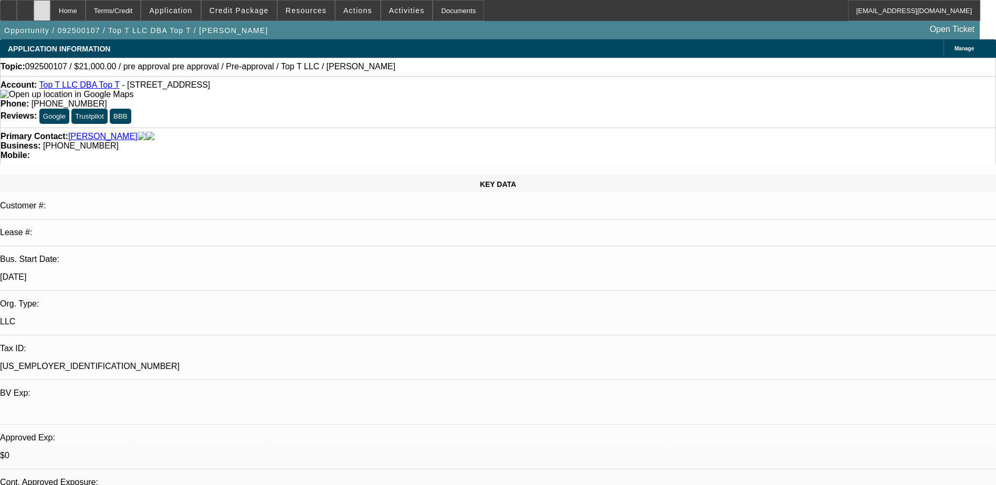
click at [50, 13] on div at bounding box center [42, 10] width 17 height 21
select select "0"
select select "0.1"
select select "1"
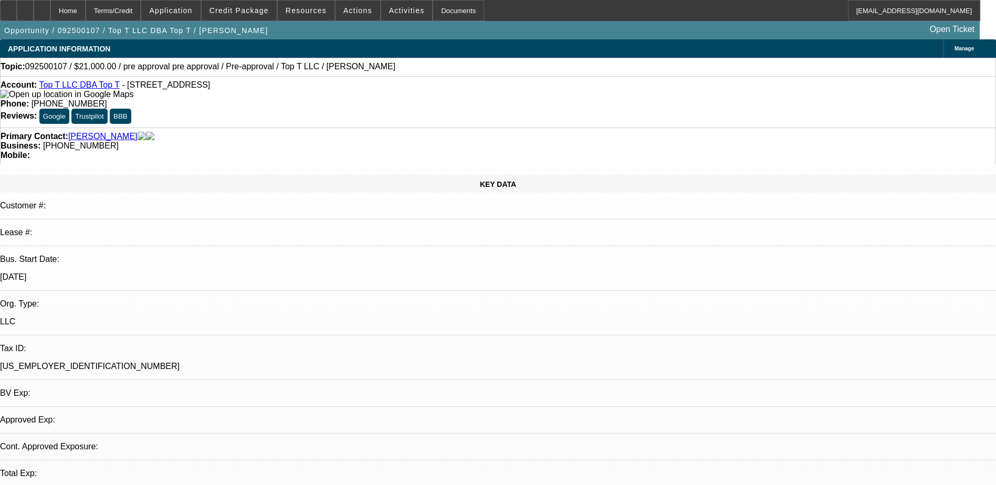
select select "1"
select select "4"
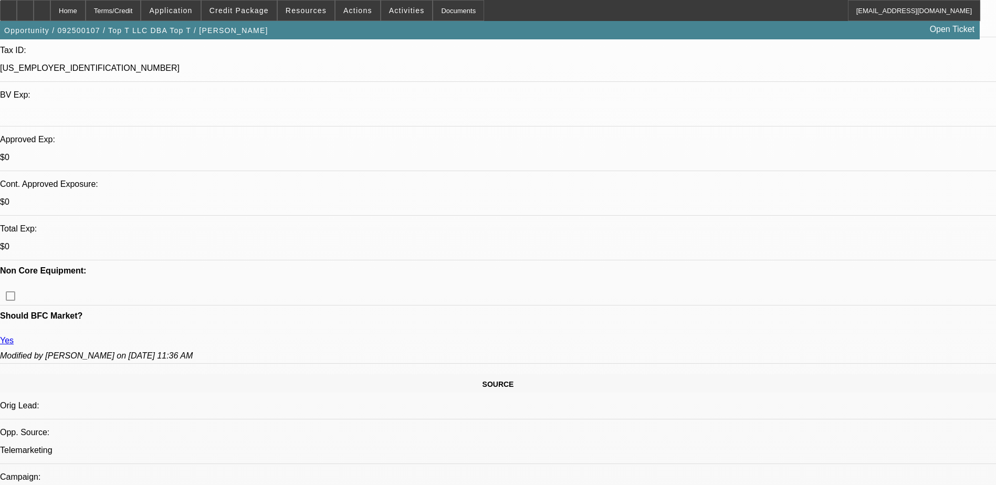
scroll to position [315, 0]
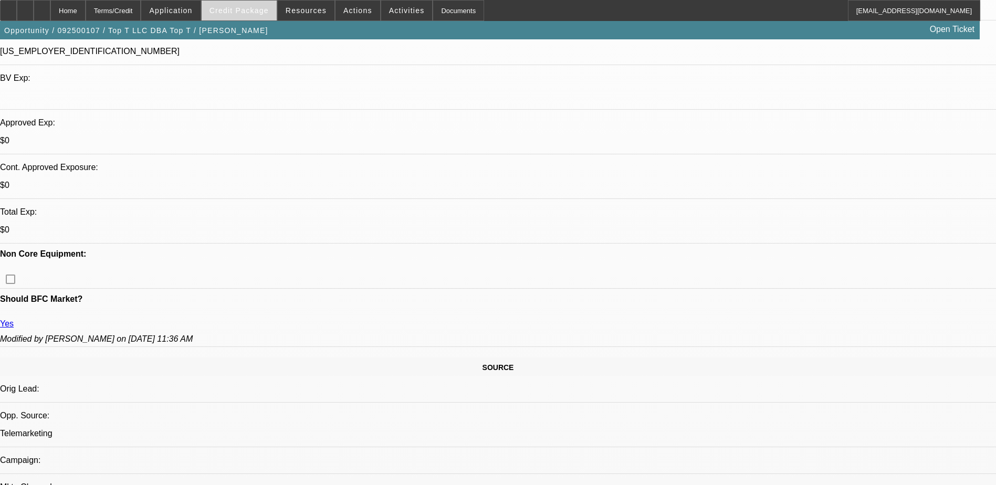
click at [258, 13] on span "Credit Package" at bounding box center [238, 10] width 59 height 8
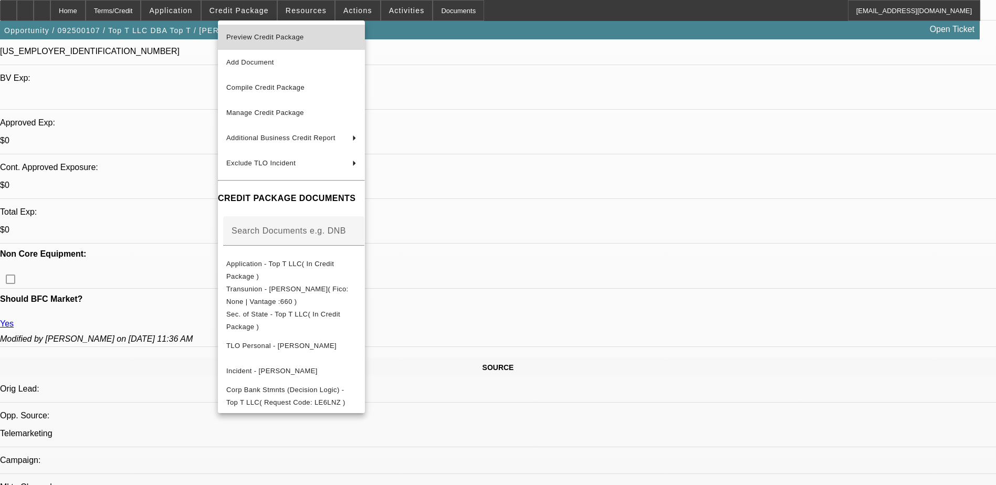
click at [287, 36] on span "Preview Credit Package" at bounding box center [265, 37] width 78 height 8
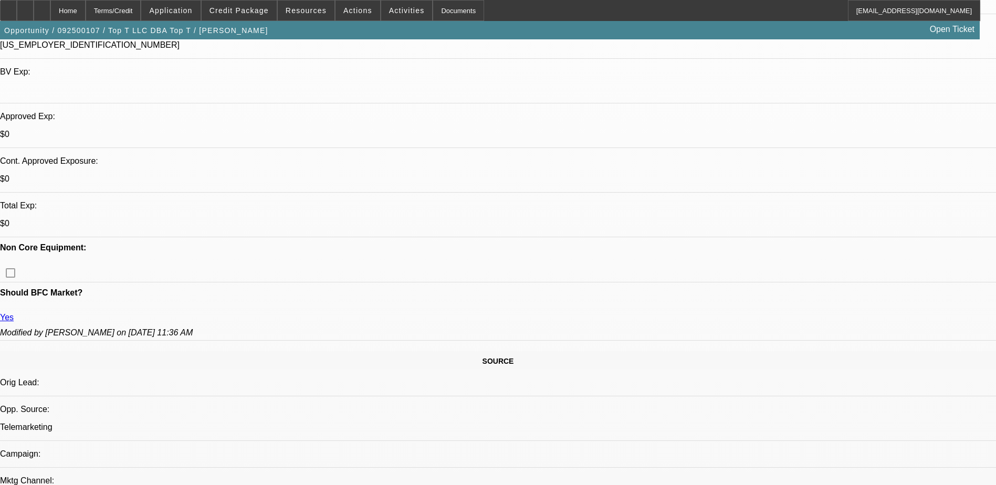
scroll to position [630, 0]
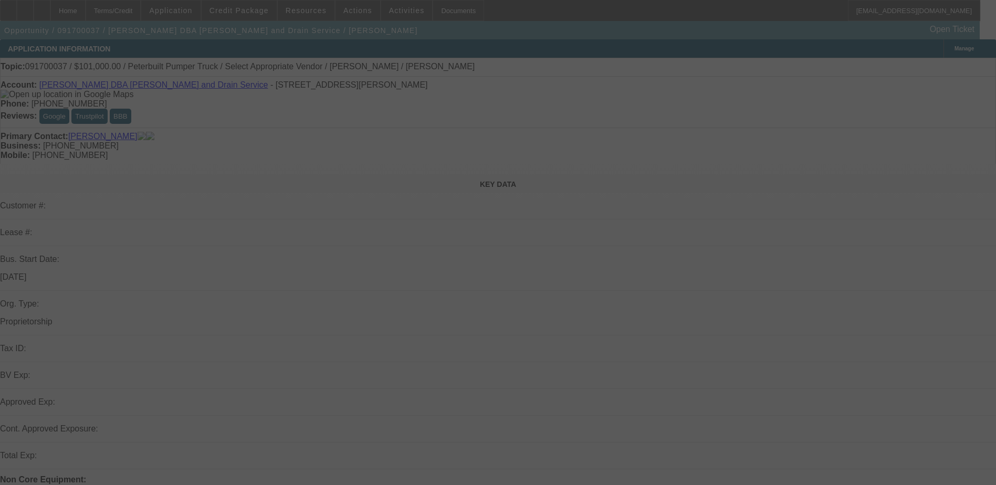
select select "0"
select select "2"
select select "0"
select select "2"
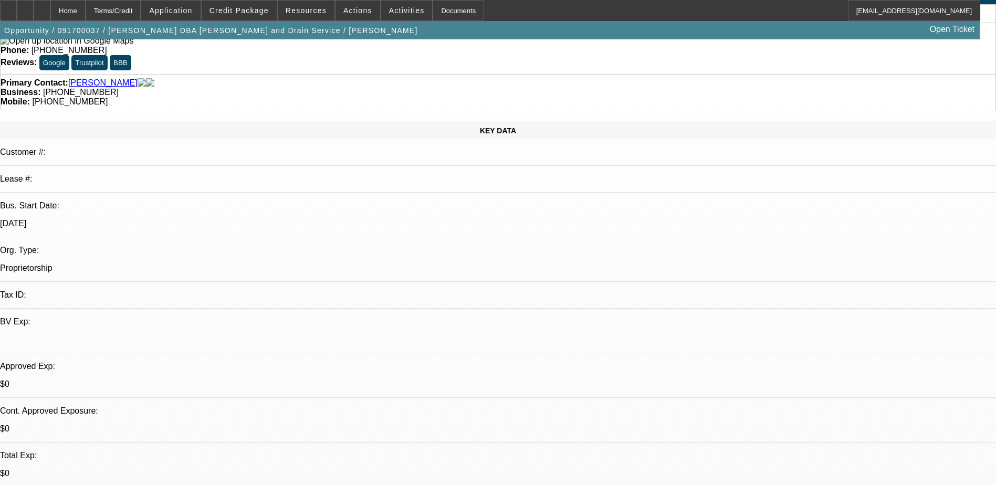
scroll to position [52, 0]
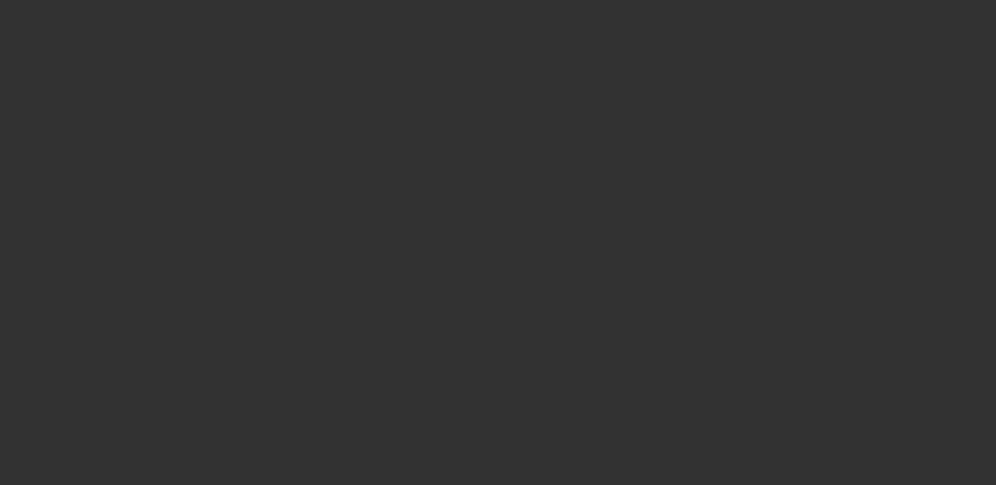
select select "0"
select select "0.1"
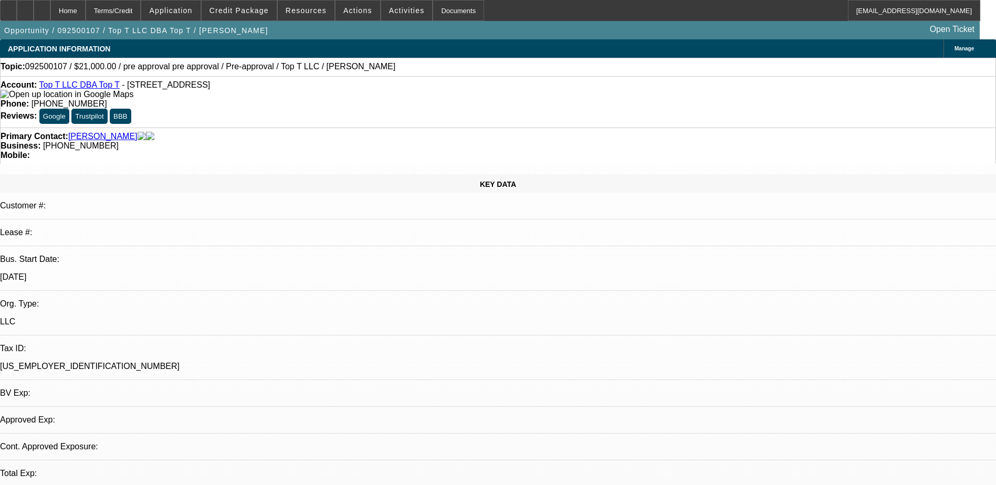
select select "1"
select select "4"
click at [79, 87] on link "Top T LLC DBA Top T" at bounding box center [79, 84] width 80 height 9
click at [42, 7] on icon at bounding box center [42, 7] width 0 height 0
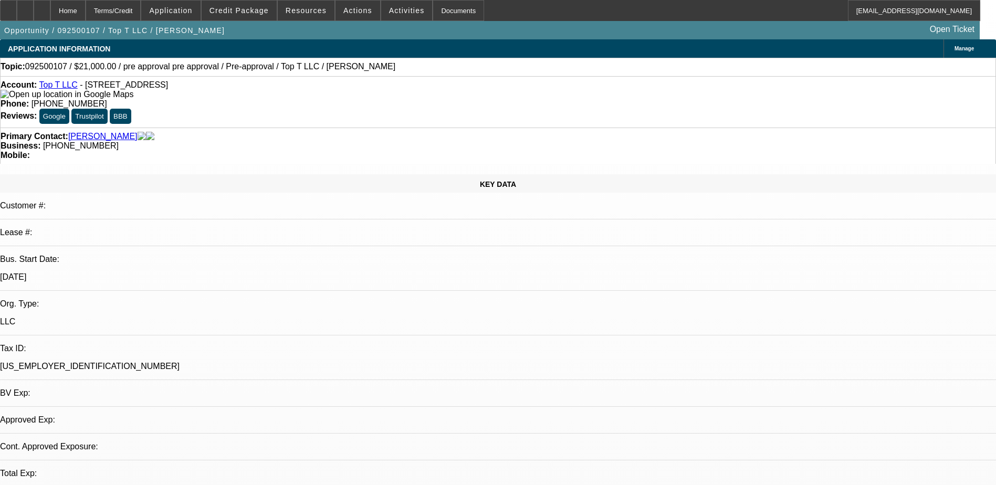
select select "0"
select select "0.1"
select select "4"
click at [69, 86] on link "Top T LLC" at bounding box center [58, 84] width 38 height 9
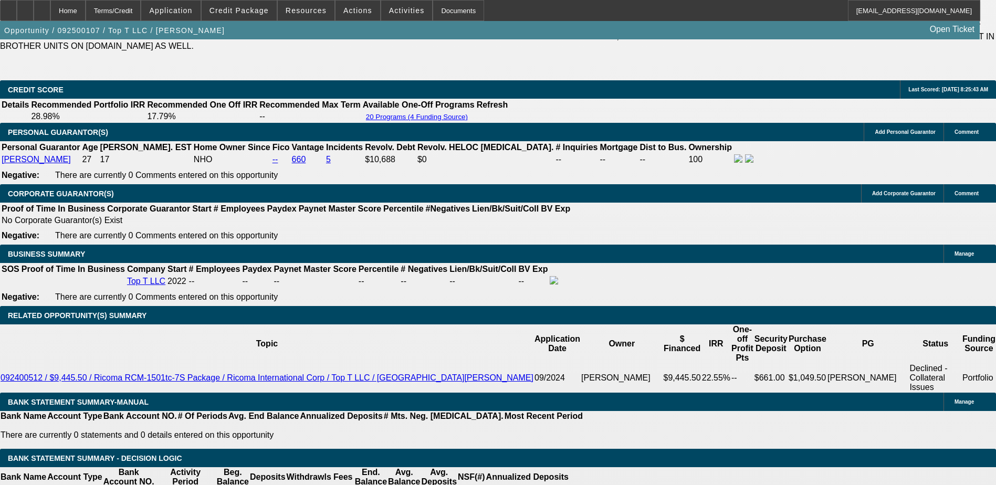
scroll to position [1575, 0]
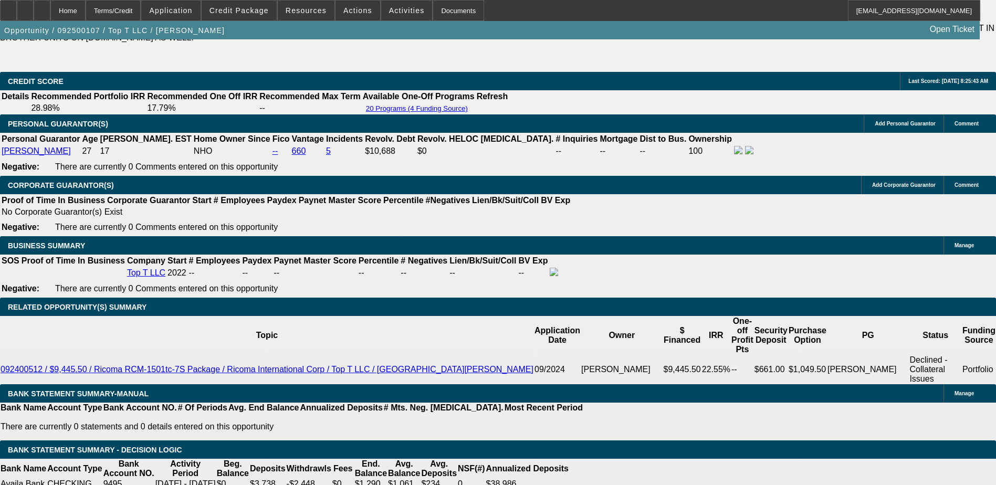
type input "UNKNOWN"
type input "11."
type input "$687.51"
type input "1"
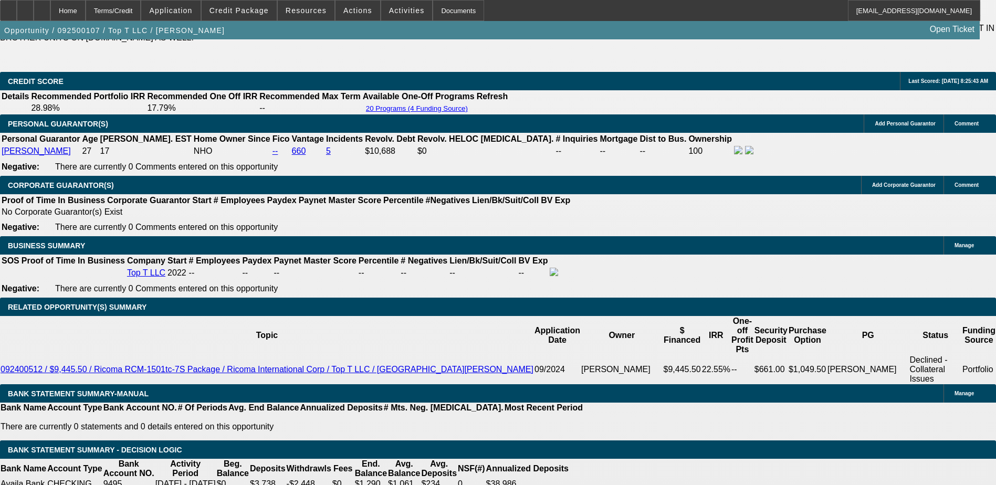
type input "$592.37"
type input "15"
type input "$727.97"
type input "15"
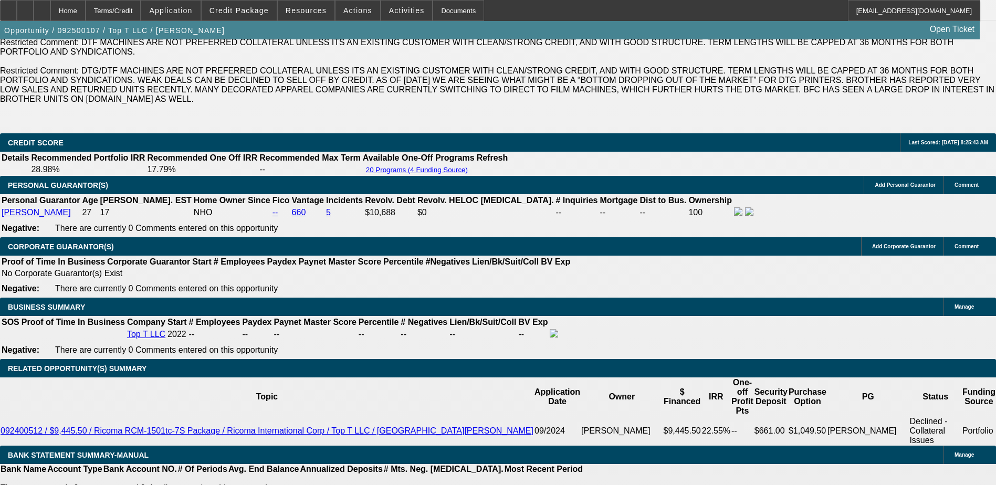
scroll to position [1417, 0]
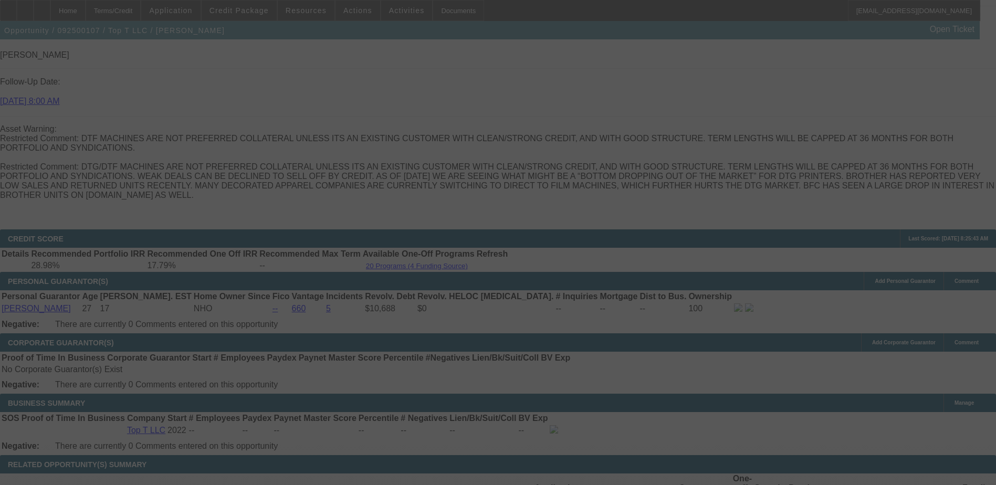
select select "0"
select select "0.1"
select select "4"
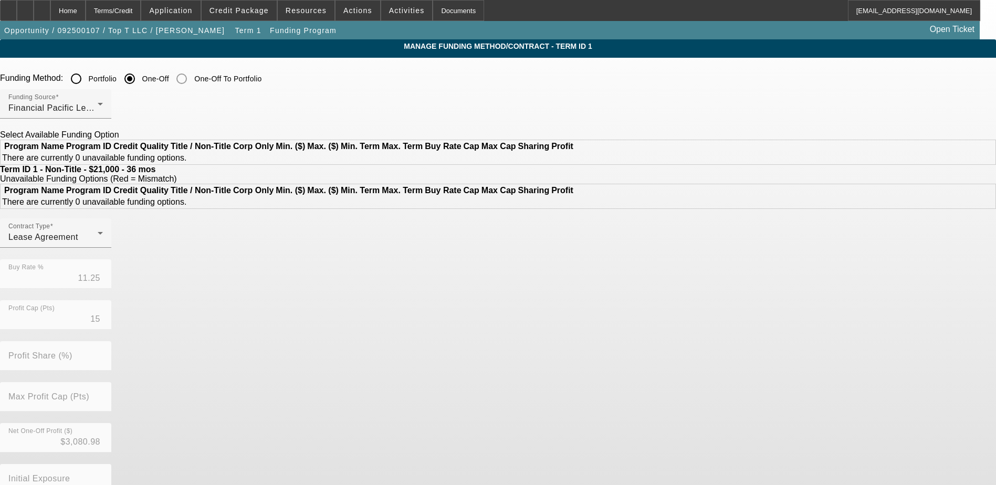
click at [87, 79] on input "Portfolio" at bounding box center [76, 78] width 21 height 21
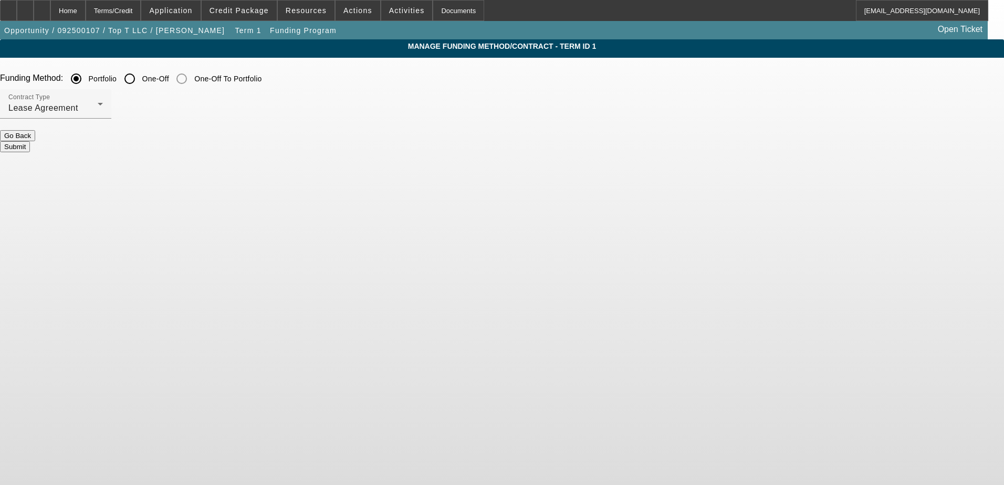
click at [30, 141] on button "Submit" at bounding box center [15, 146] width 30 height 11
click at [408, 140] on form "Funding Method: Portfolio One-Off One-Off To Portfolio Contract Type Lease Agre…" at bounding box center [502, 114] width 1004 height 93
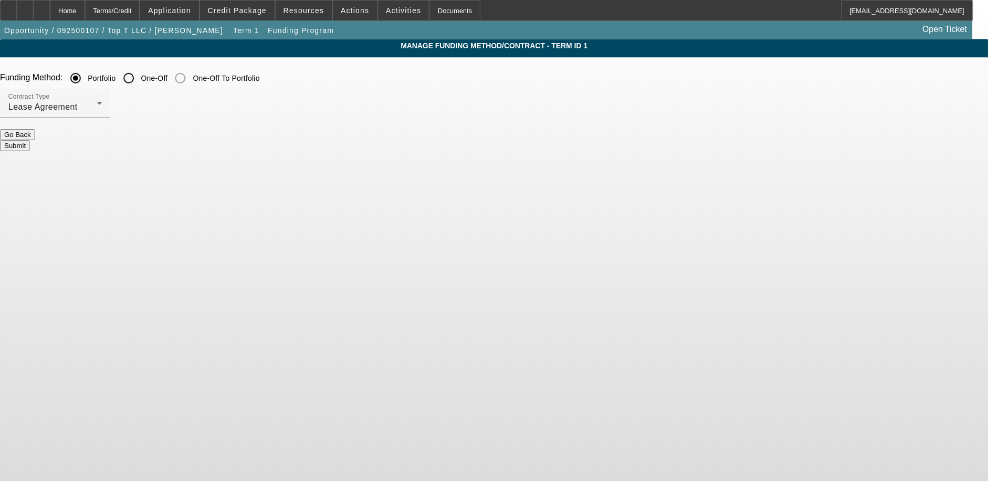
radio input "false"
radio input "true"
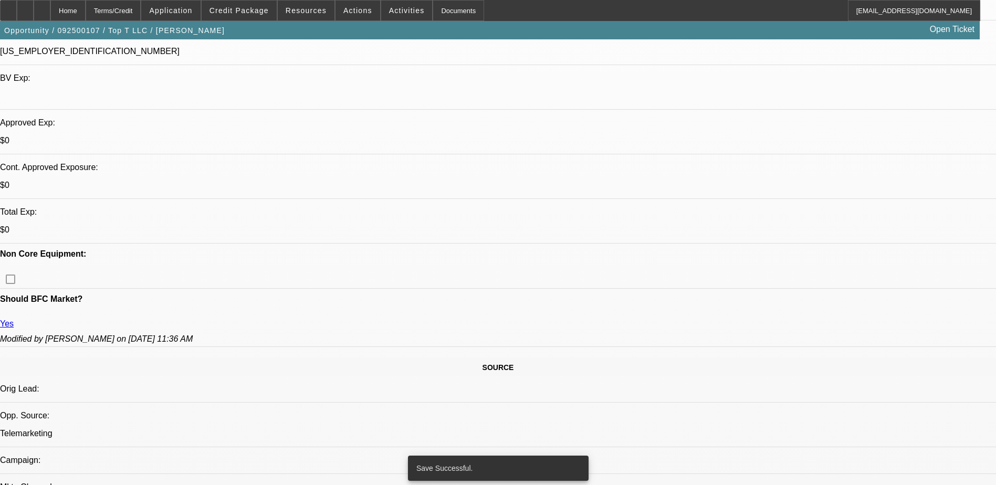
select select "0"
select select "0.1"
select select "4"
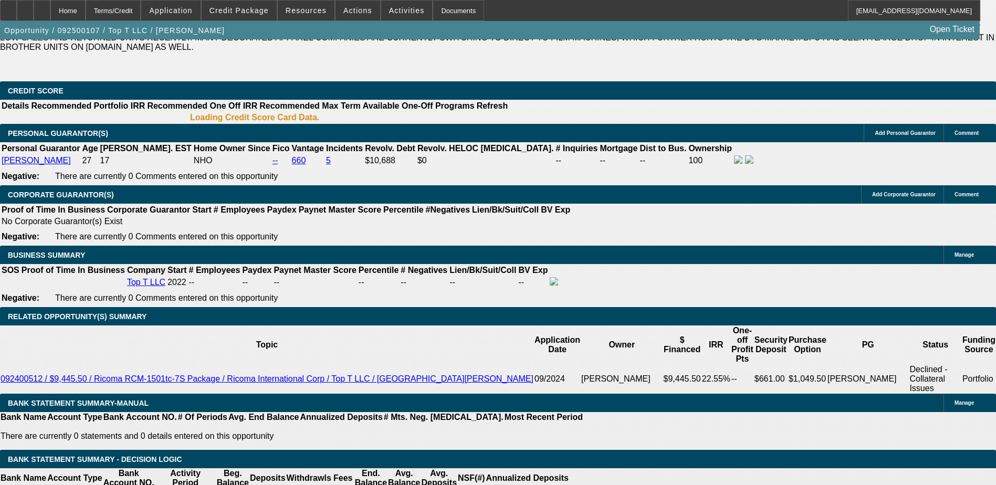
scroll to position [1562, 0]
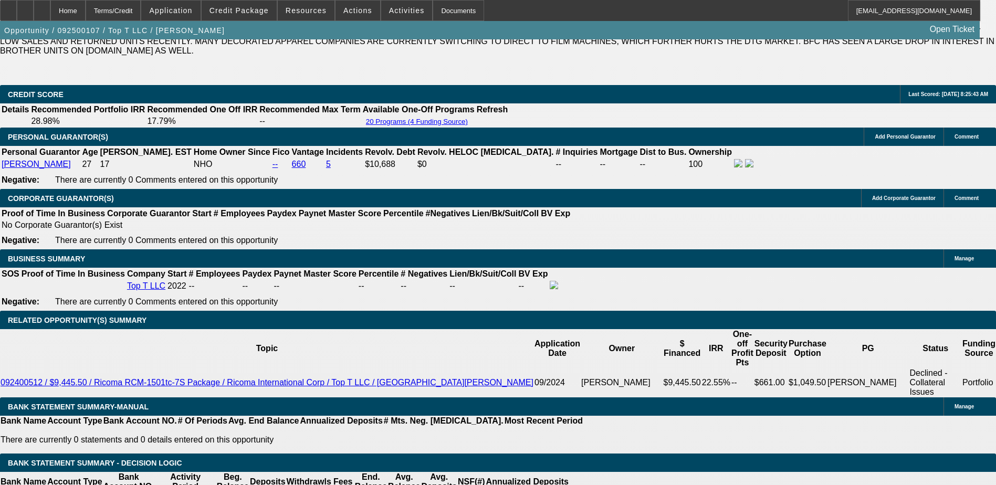
type input "UNKNOWN"
type input "14"
type input "$592.37"
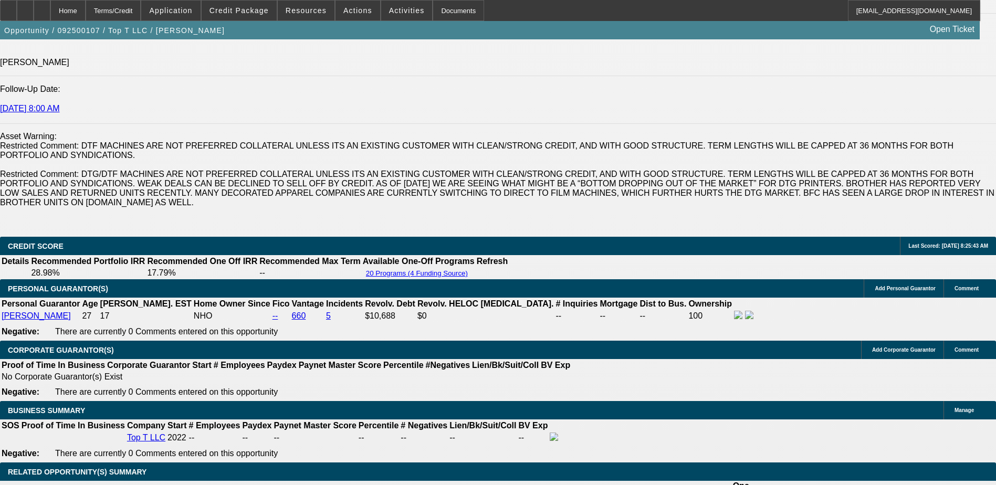
scroll to position [1404, 0]
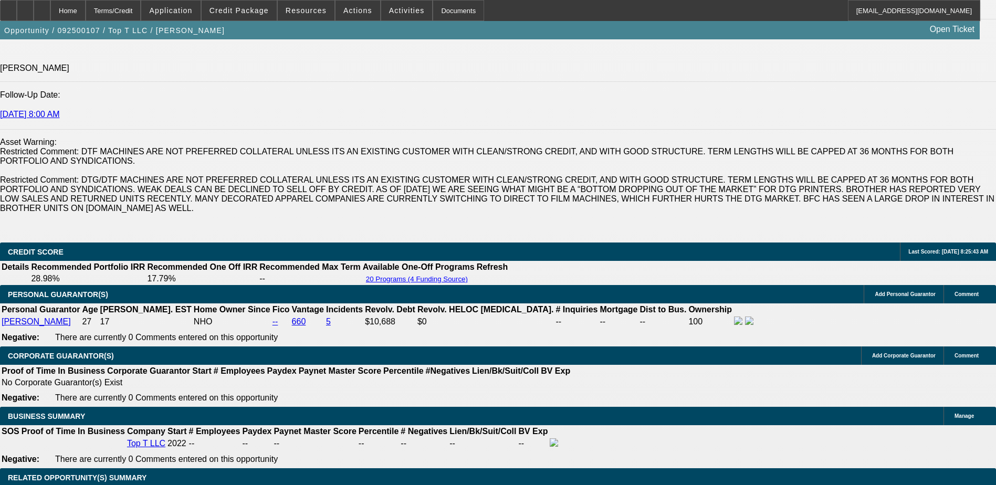
type input "14"
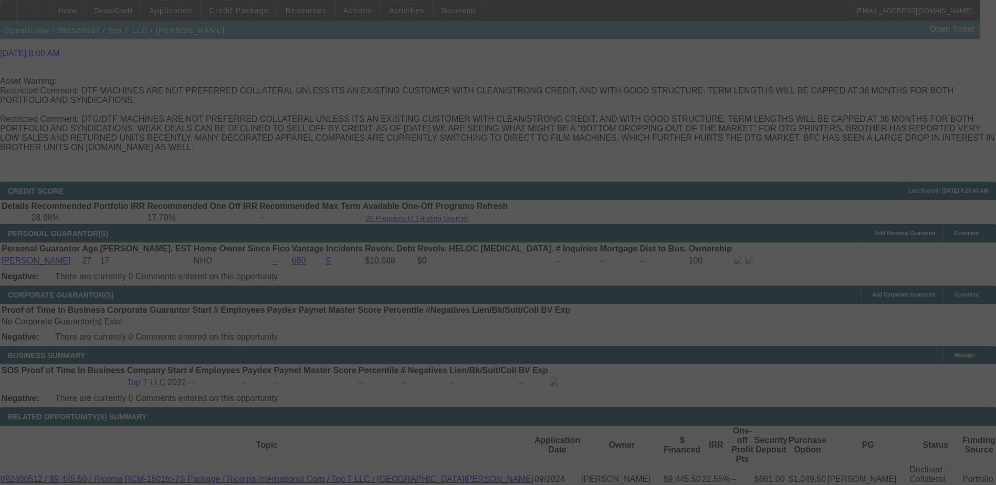
scroll to position [1562, 0]
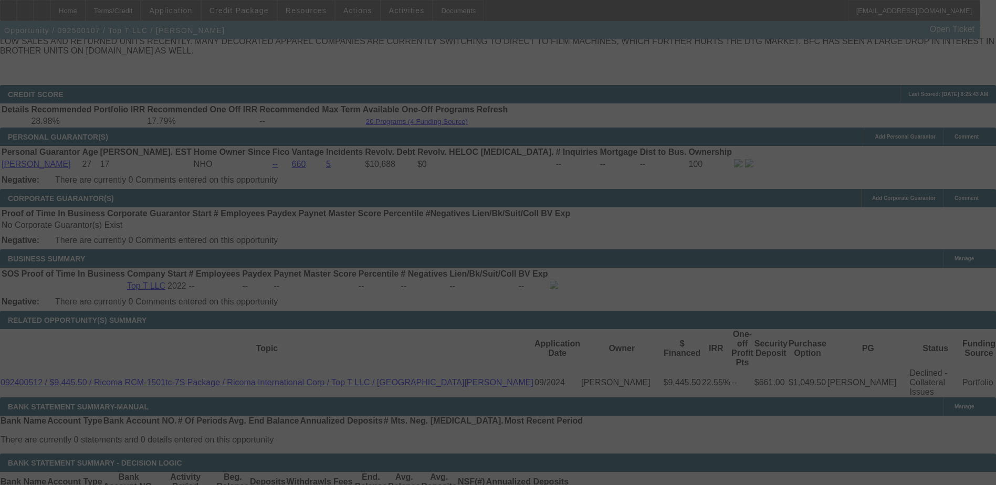
select select "0"
select select "0.1"
select select "4"
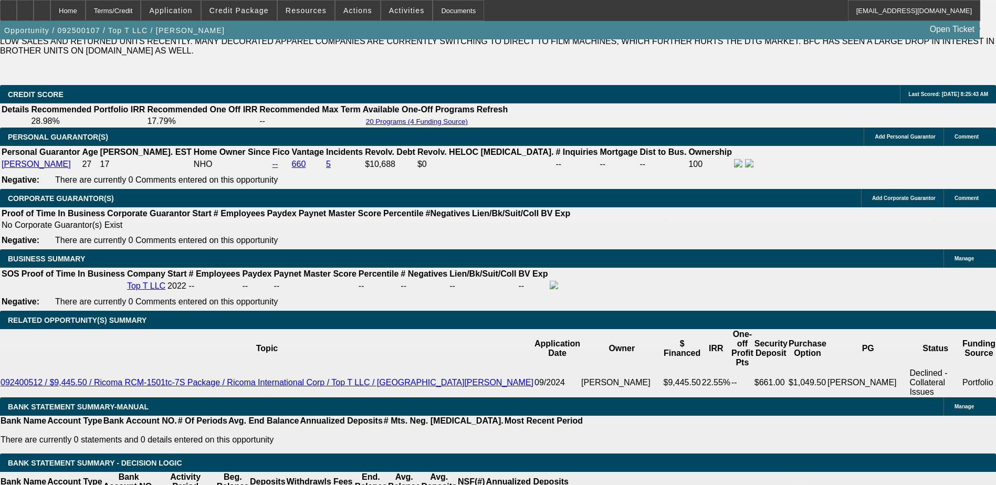
drag, startPoint x: 240, startPoint y: 276, endPoint x: 241, endPoint y: 282, distance: 6.4
type input "UNKNOWN"
type input "14"
type input "$717.73"
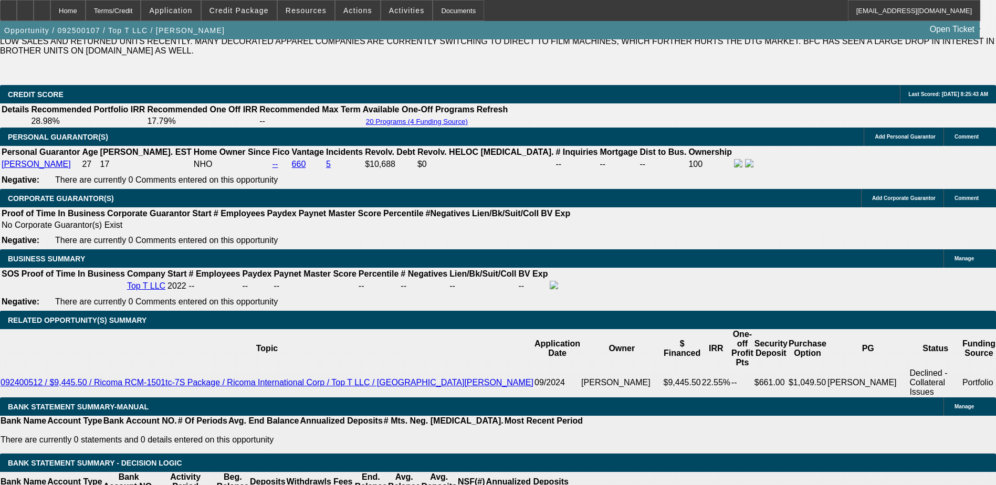
type input "14"
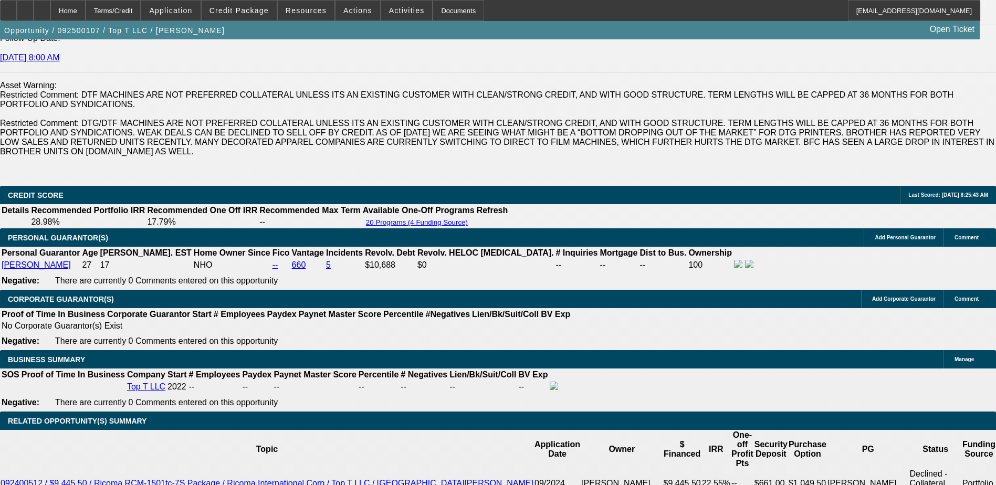
scroll to position [1457, 0]
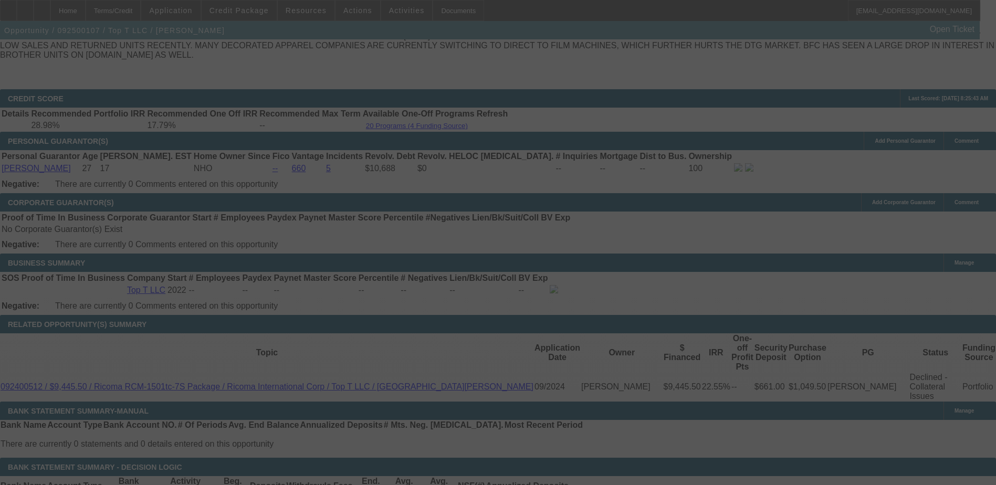
scroll to position [1562, 0]
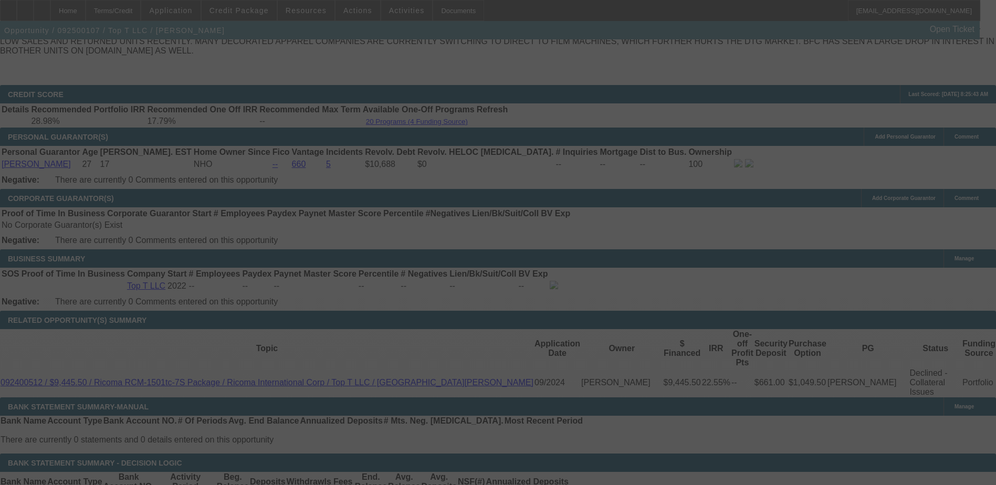
select select "0"
select select "0.1"
select select "4"
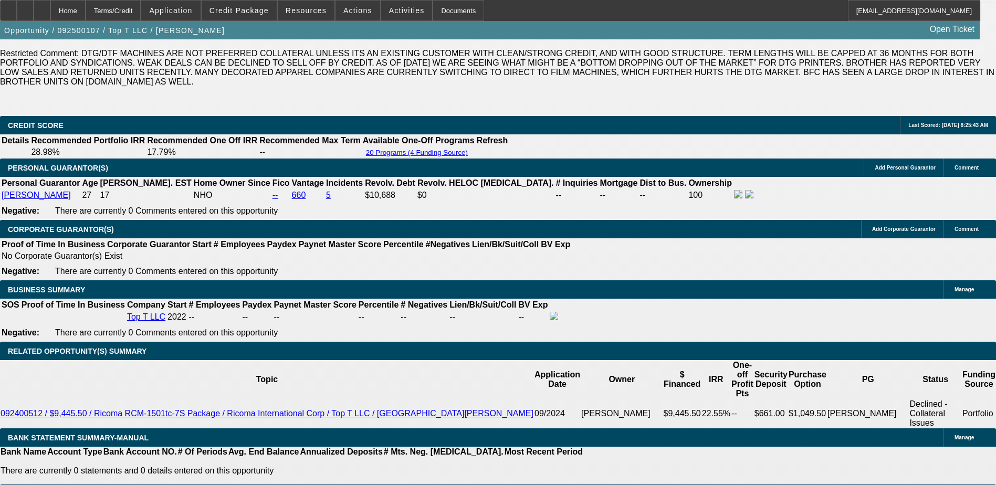
scroll to position [1522, 0]
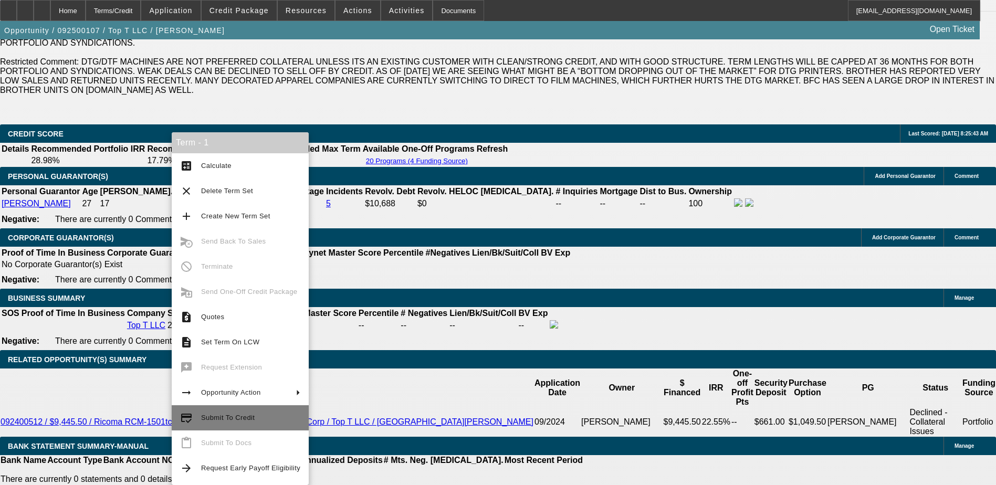
click at [254, 416] on span "Submit To Credit" at bounding box center [250, 418] width 99 height 13
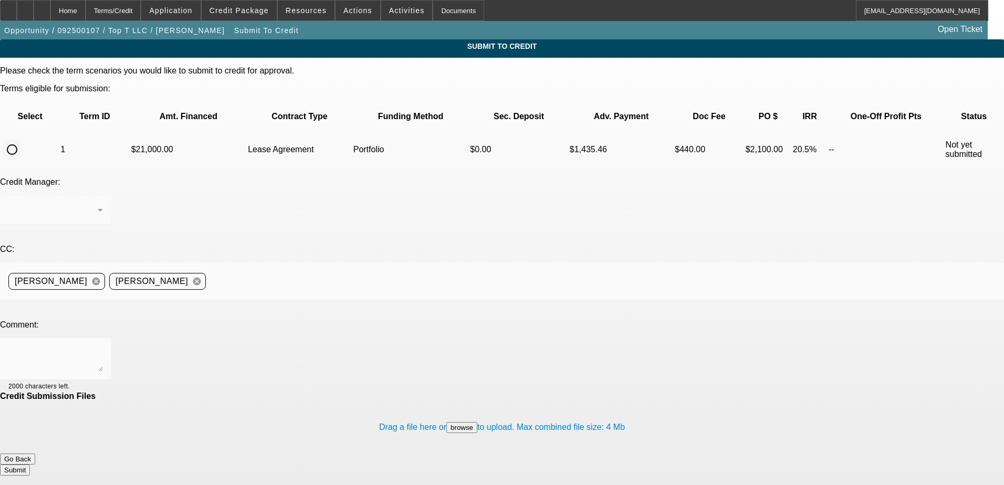
click at [23, 139] on input "radio" at bounding box center [12, 149] width 21 height 21
radio input "true"
click at [98, 204] on div "[PERSON_NAME]" at bounding box center [52, 210] width 89 height 13
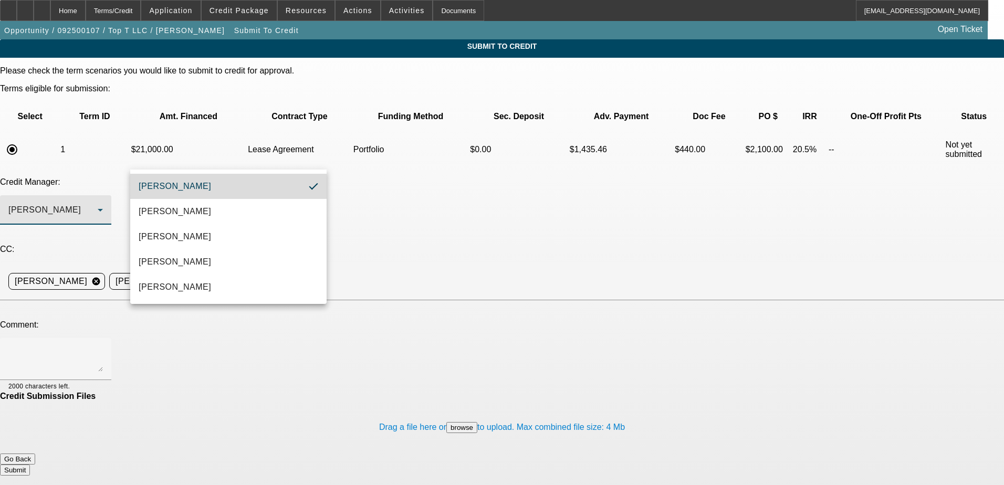
click at [202, 187] on mat-option "[PERSON_NAME]" at bounding box center [228, 186] width 196 height 25
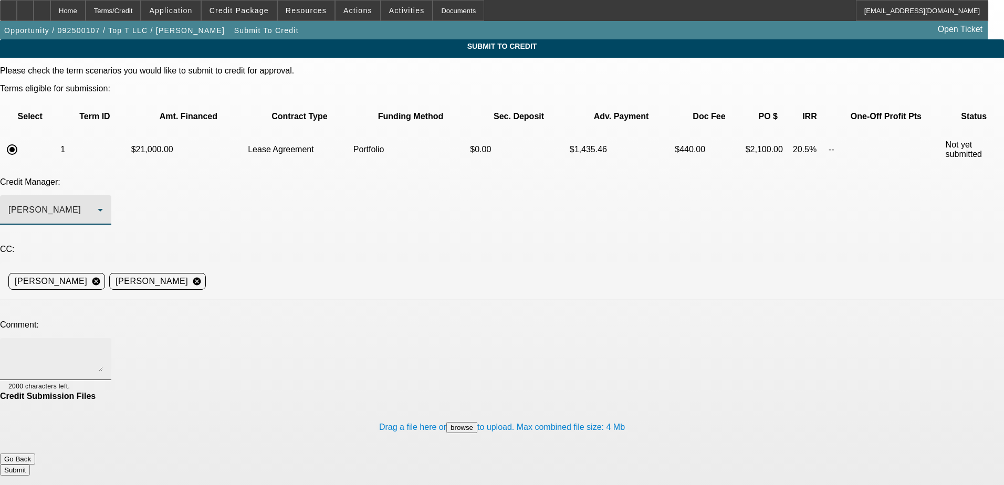
click at [103, 346] on textarea at bounding box center [55, 358] width 94 height 25
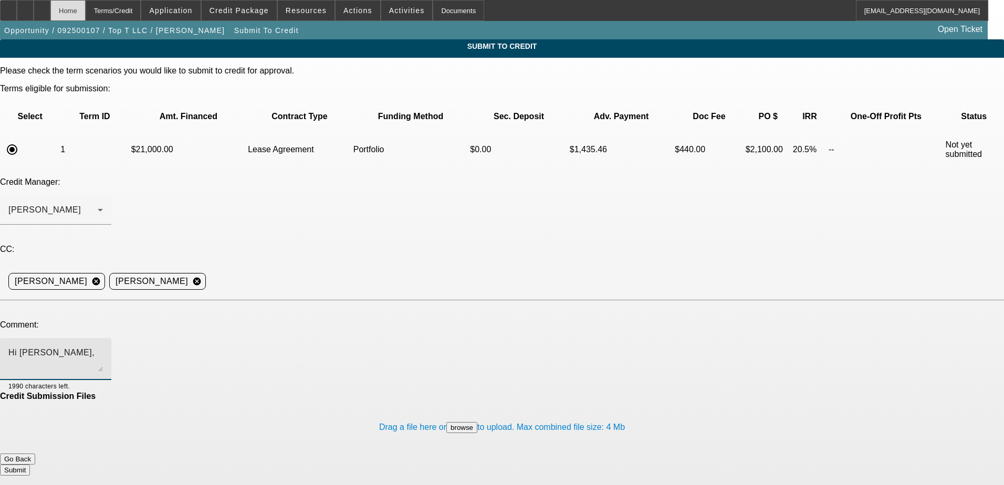
type textarea "Hi George,"
click at [86, 9] on div "Home" at bounding box center [67, 10] width 35 height 21
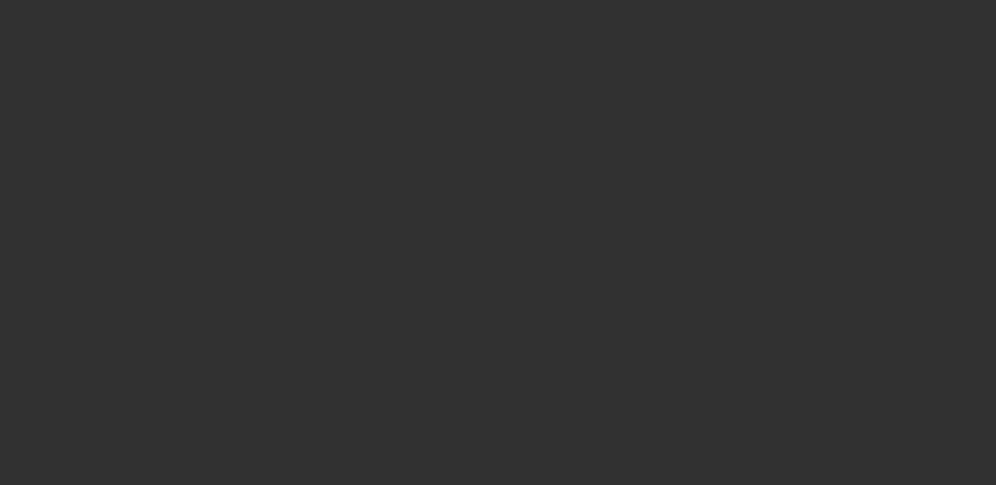
select select "0"
select select "0.1"
select select "4"
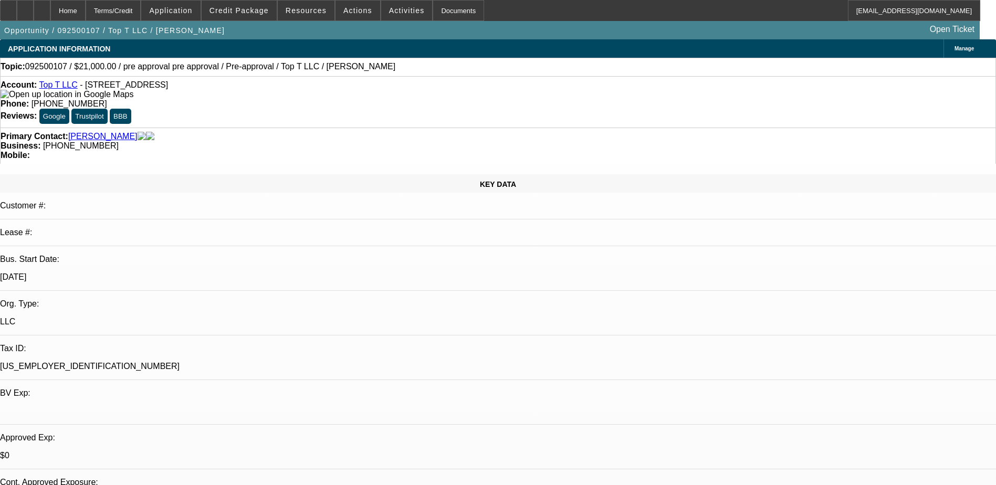
drag, startPoint x: 677, startPoint y: 310, endPoint x: 971, endPoint y: 356, distance: 297.0
drag, startPoint x: 675, startPoint y: 307, endPoint x: 981, endPoint y: 347, distance: 308.7
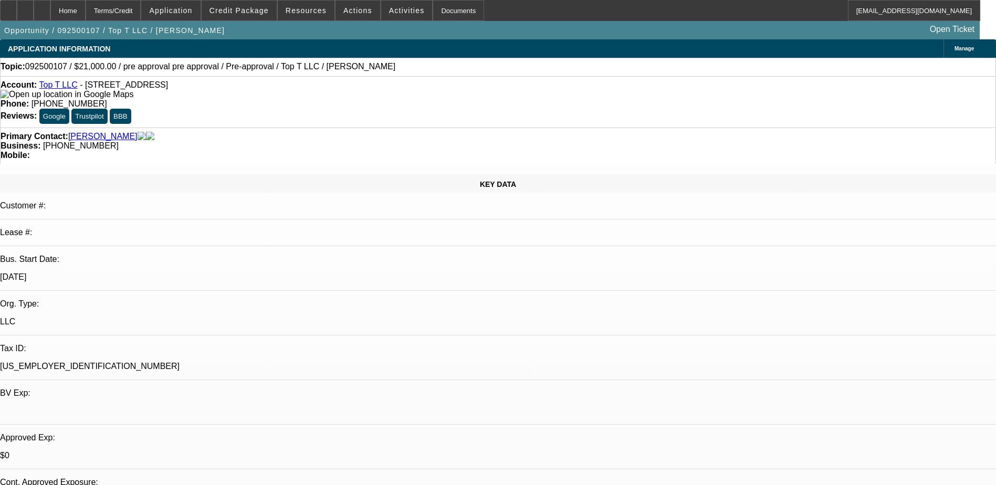
copy body "[PERSON_NAME] is the founder of Top T LLC, a custom apparel business establishe…"
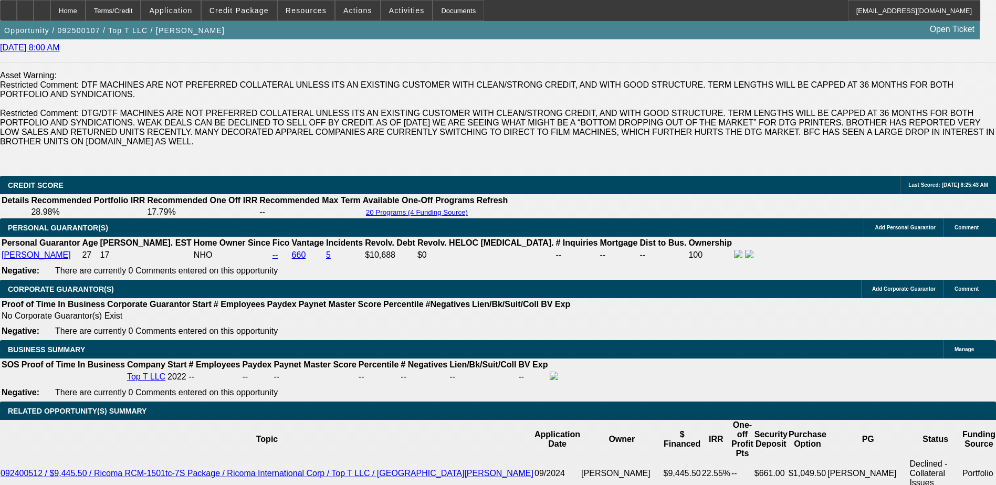
scroll to position [1470, 0]
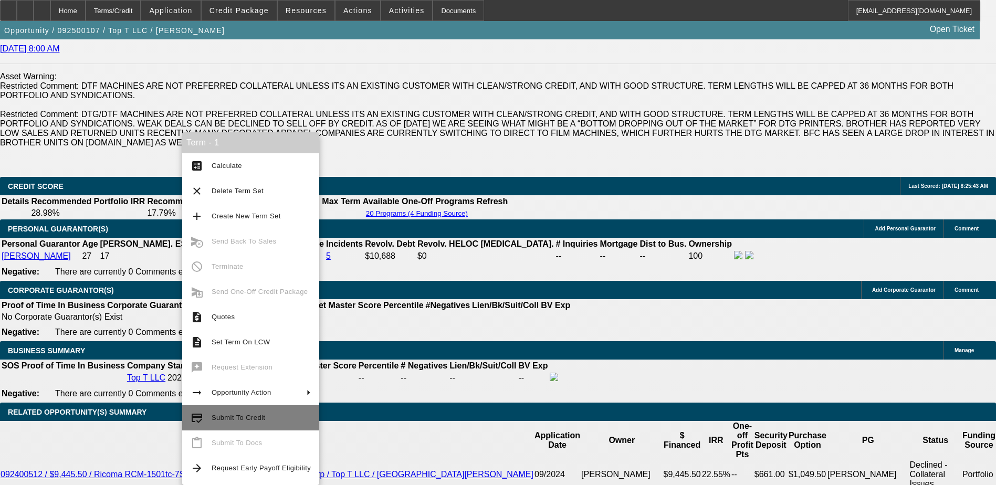
click at [248, 413] on span "Submit To Credit" at bounding box center [261, 418] width 99 height 13
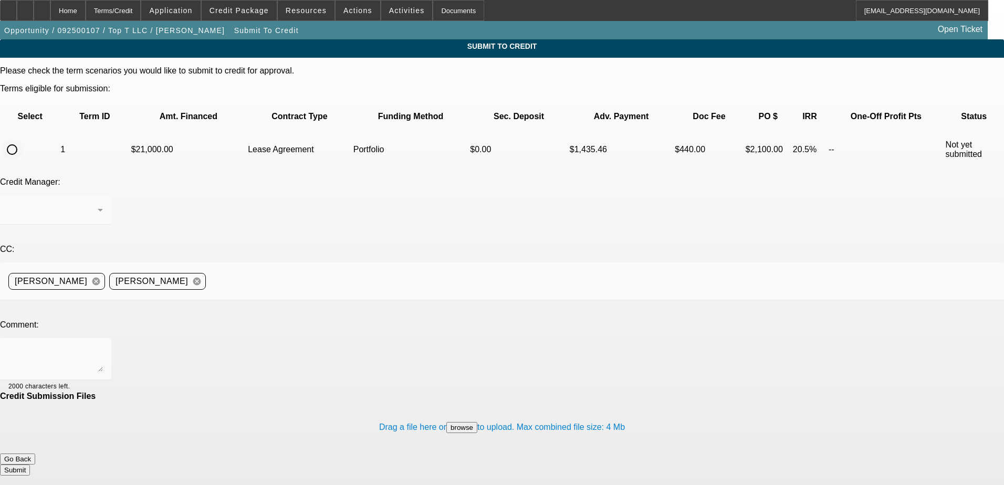
click at [23, 139] on input "radio" at bounding box center [12, 149] width 21 height 21
radio input "true"
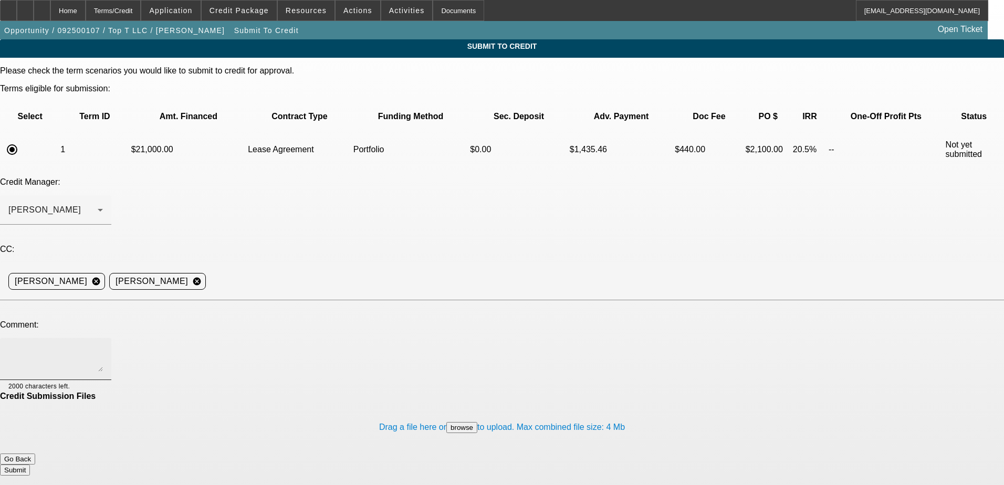
click at [103, 346] on textarea at bounding box center [55, 358] width 94 height 25
paste textarea "Grant Theesfeld is the founder of Top T LLC, a custom apparel business establis…"
click at [103, 346] on textarea "Grant Theesfeld is the founder of Top T LLC, a custom apparel business establis…" at bounding box center [55, 358] width 94 height 25
click at [103, 346] on textarea "[PERSON_NAME] is the founder of Top T LLC, a custom apparel business establishe…" at bounding box center [55, 358] width 94 height 25
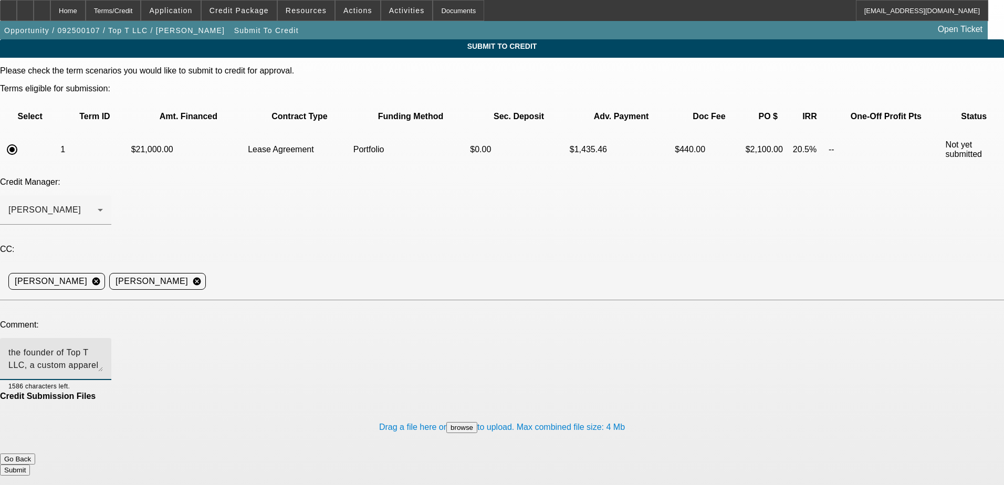
type textarea "[PERSON_NAME] is the founder of Top T LLC, a custom apparel business establishe…"
click at [30, 465] on button "Submit" at bounding box center [15, 470] width 30 height 11
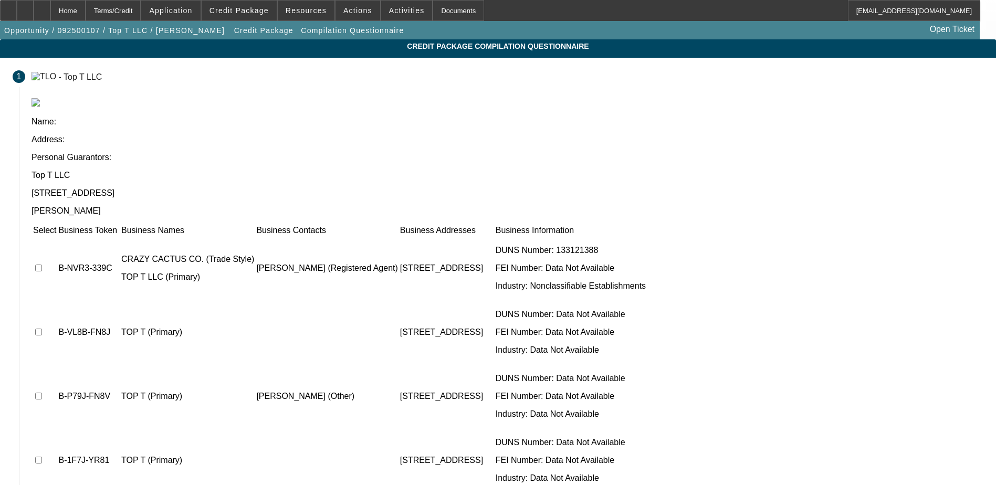
scroll to position [14, 0]
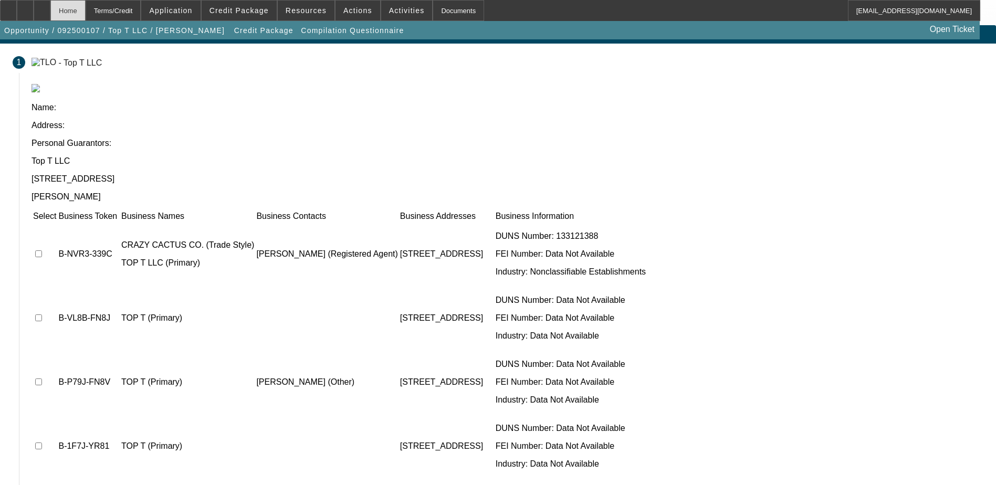
click at [85, 16] on div "Home" at bounding box center [67, 10] width 35 height 21
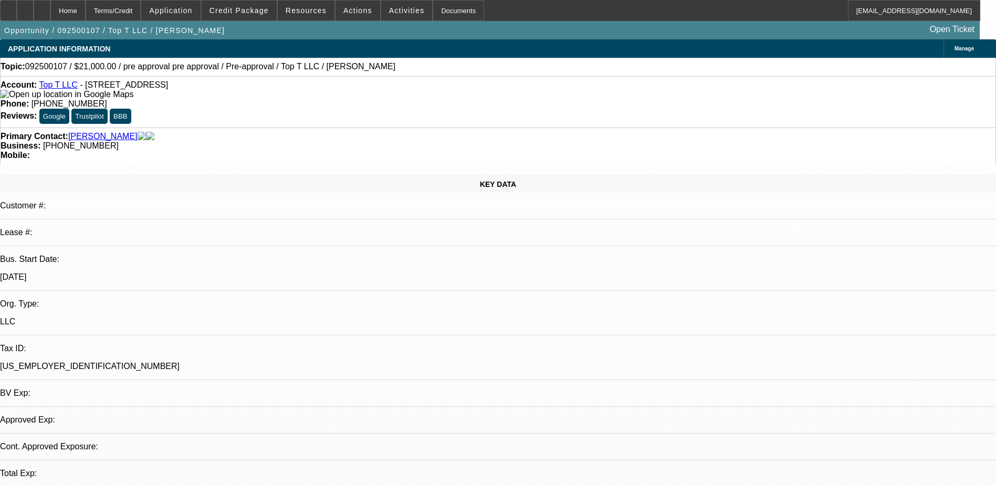
select select "0"
select select "0.1"
select select "4"
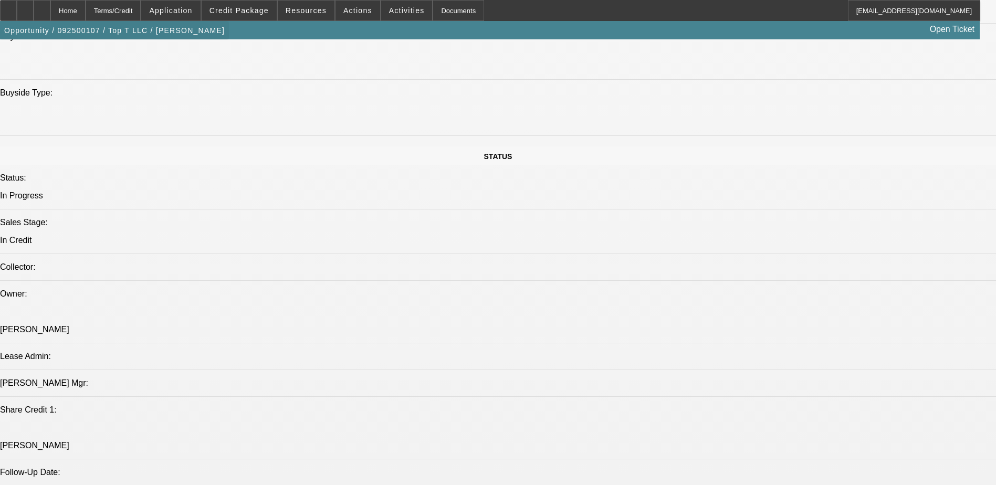
scroll to position [945, 0]
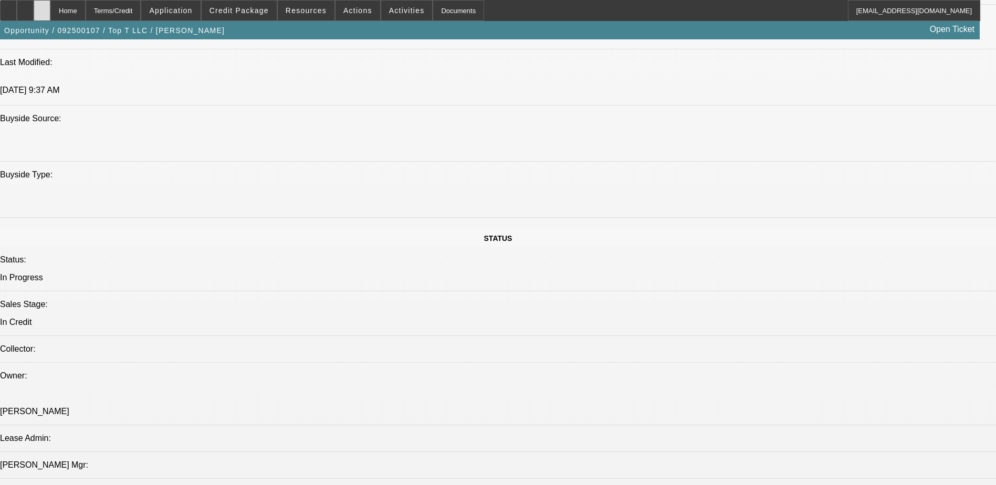
click at [50, 14] on div at bounding box center [42, 10] width 17 height 21
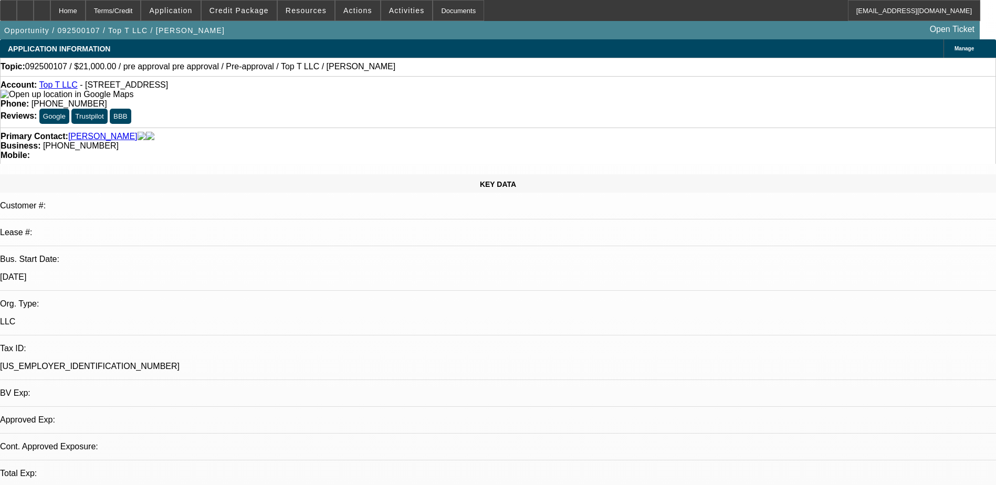
select select "0"
select select "0.1"
select select "1"
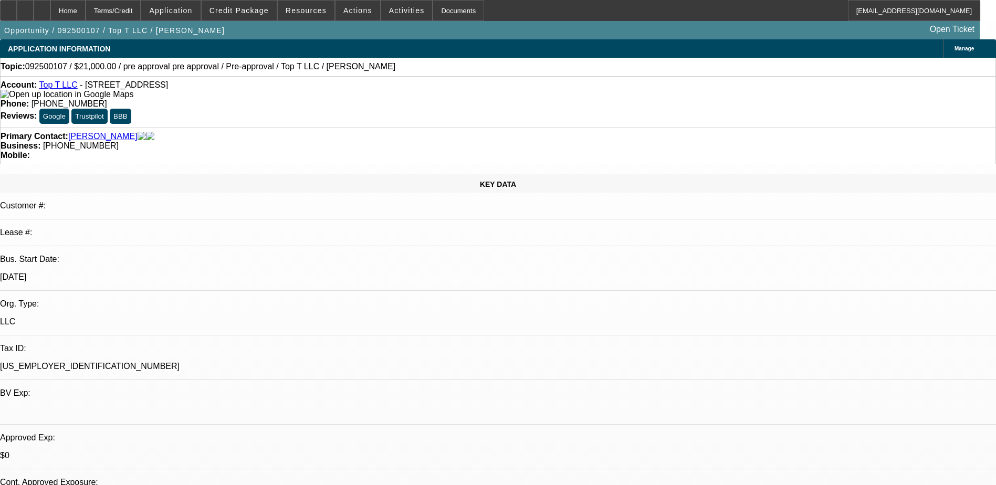
select select "4"
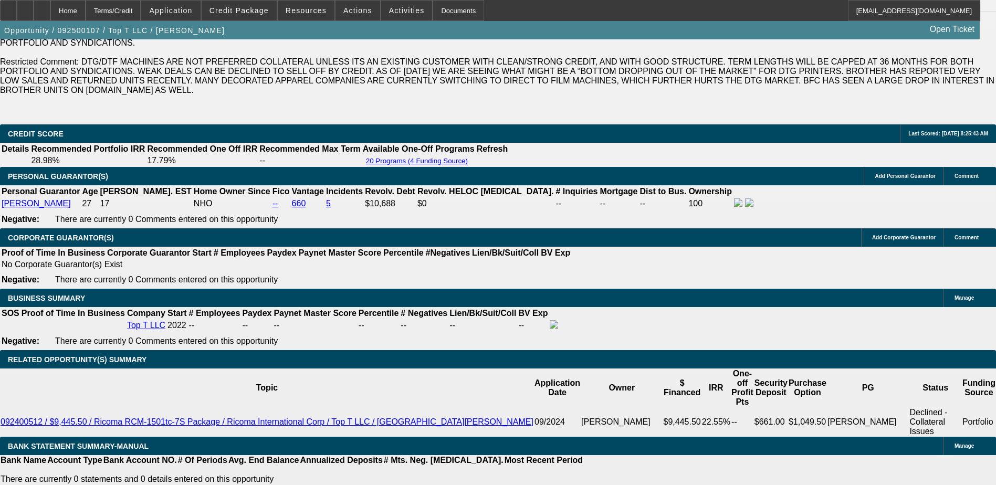
scroll to position [1627, 0]
